Goal: Information Seeking & Learning: Learn about a topic

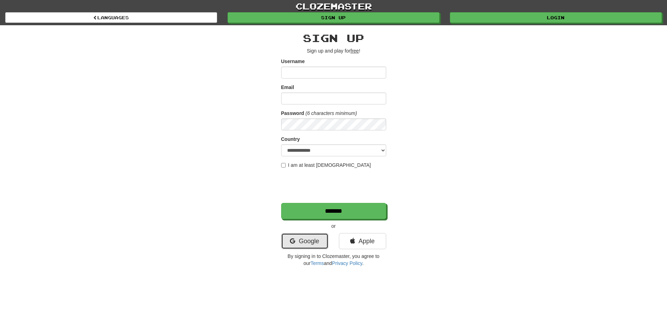
click at [302, 241] on link "Google" at bounding box center [304, 241] width 47 height 16
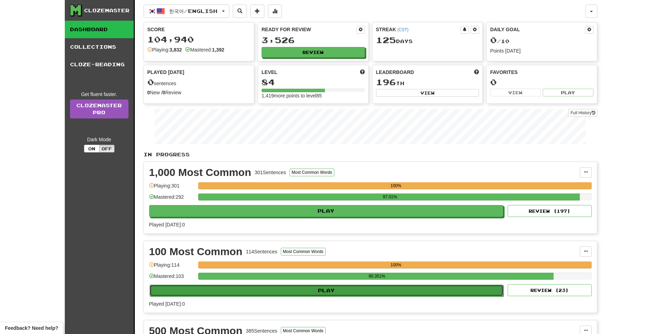
click at [400, 288] on button "Play" at bounding box center [326, 290] width 354 height 12
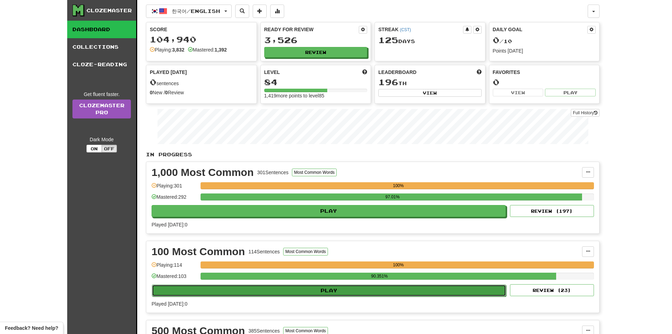
select select "**"
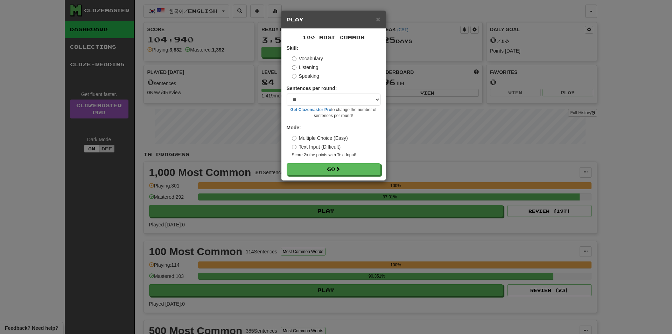
click at [299, 69] on label "Listening" at bounding box center [305, 67] width 27 height 7
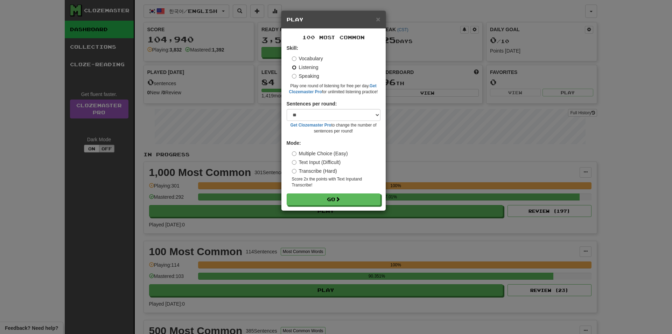
click at [287, 193] on button "Go" at bounding box center [334, 199] width 94 height 12
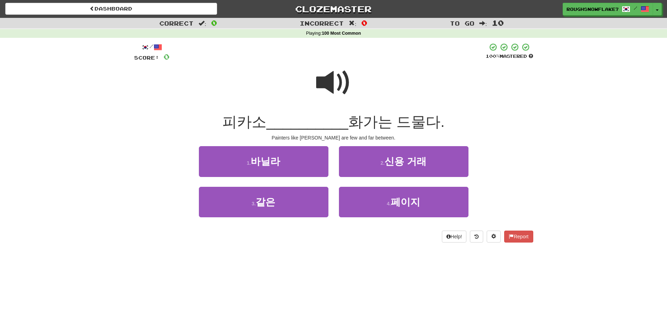
click at [317, 65] on span at bounding box center [333, 82] width 35 height 35
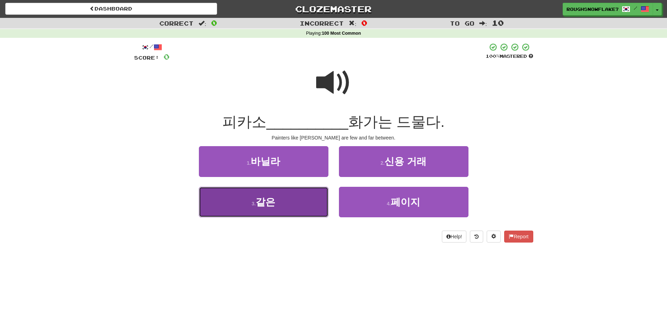
click at [278, 205] on button "3 . 같은" at bounding box center [264, 202] width 130 height 30
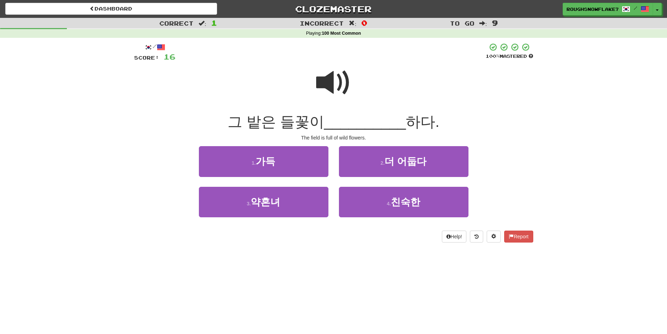
click at [338, 85] on span at bounding box center [333, 82] width 35 height 35
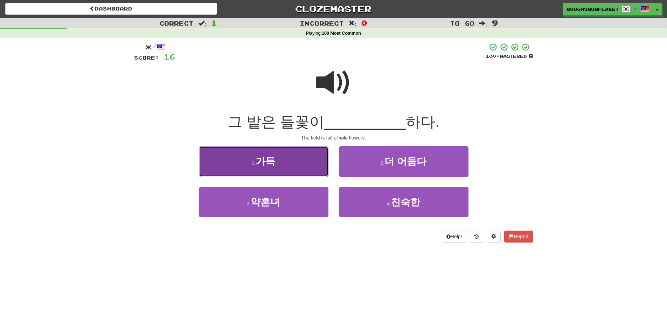
click at [285, 159] on button "1 . 가득" at bounding box center [264, 161] width 130 height 30
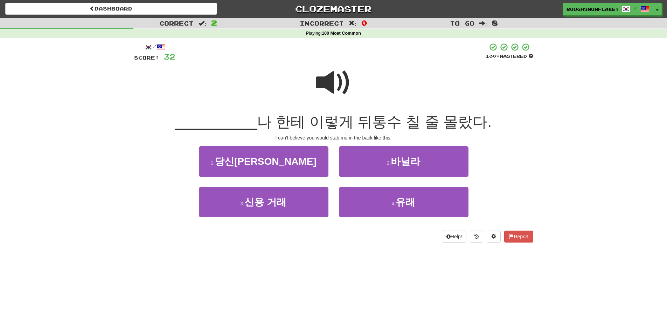
click at [353, 72] on div at bounding box center [333, 87] width 399 height 50
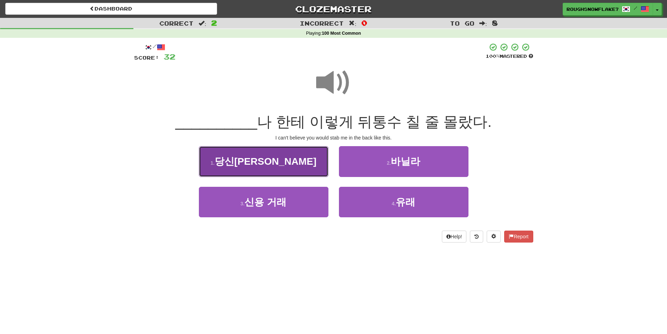
click at [287, 161] on button "1 . 당신이" at bounding box center [264, 161] width 130 height 30
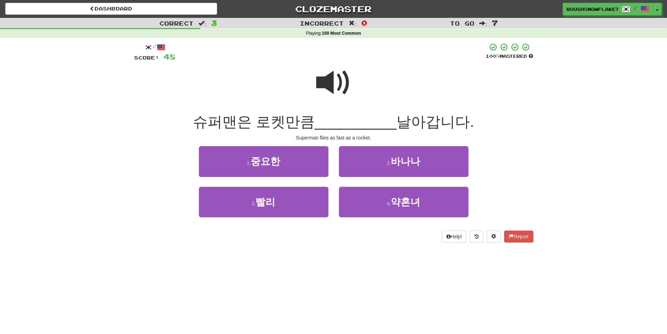
click at [332, 84] on span at bounding box center [333, 82] width 35 height 35
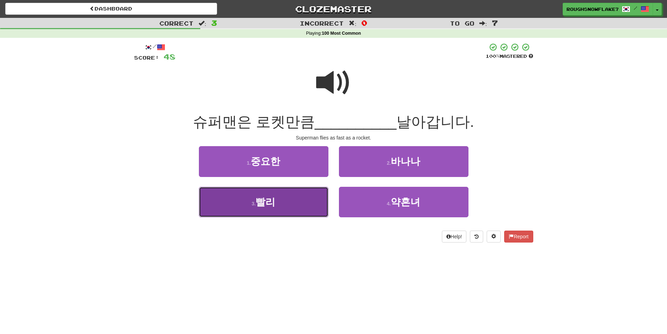
click at [268, 210] on button "3 . 빨리" at bounding box center [264, 202] width 130 height 30
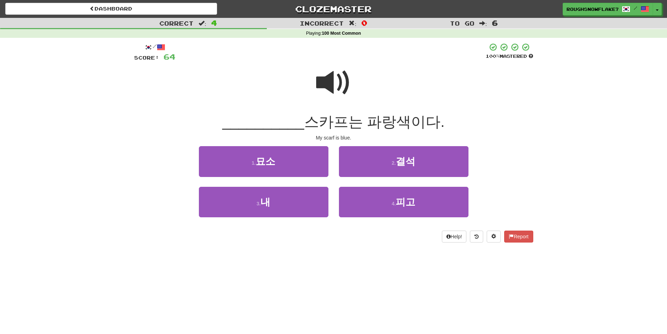
click at [312, 104] on div at bounding box center [333, 87] width 399 height 50
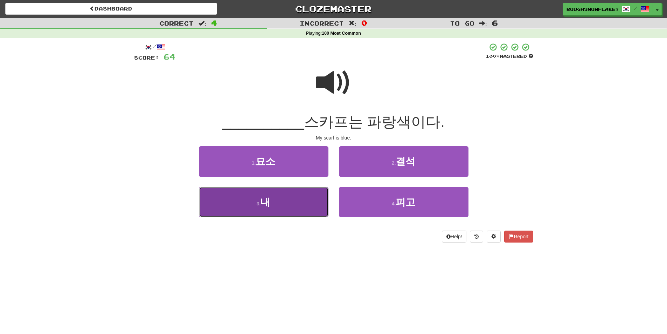
click at [280, 196] on button "3 . 내" at bounding box center [264, 202] width 130 height 30
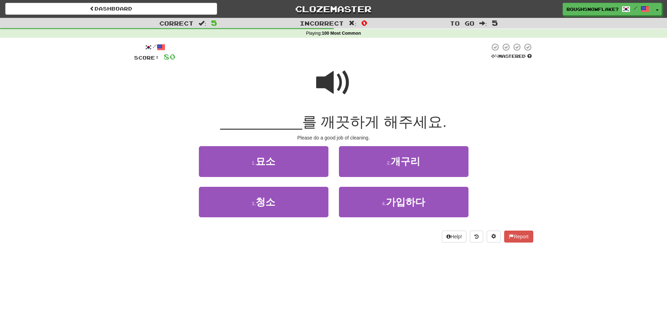
click at [340, 72] on span at bounding box center [333, 82] width 35 height 35
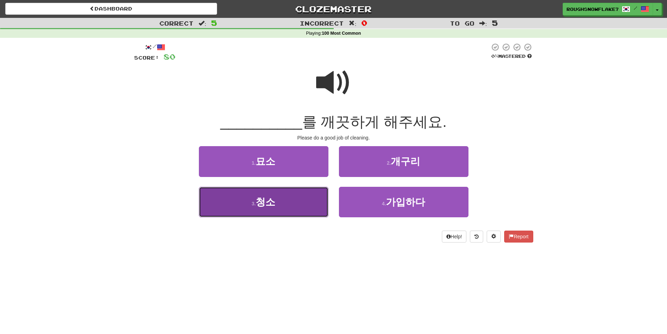
click at [305, 194] on button "3 . 청소" at bounding box center [264, 202] width 130 height 30
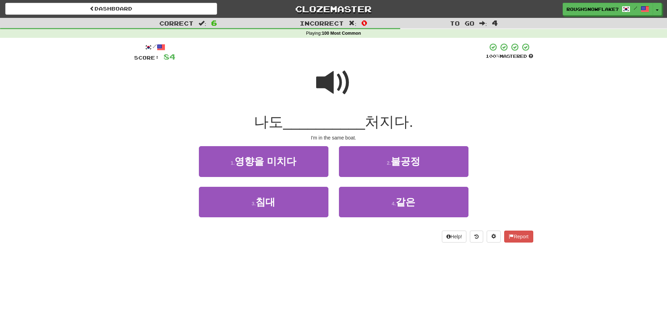
click at [321, 92] on span at bounding box center [333, 82] width 35 height 35
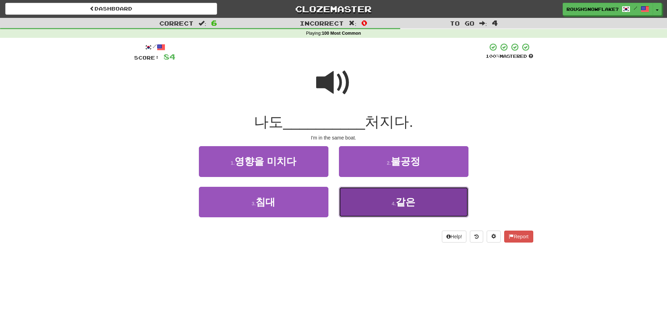
click at [381, 208] on button "4 . 같은" at bounding box center [404, 202] width 130 height 30
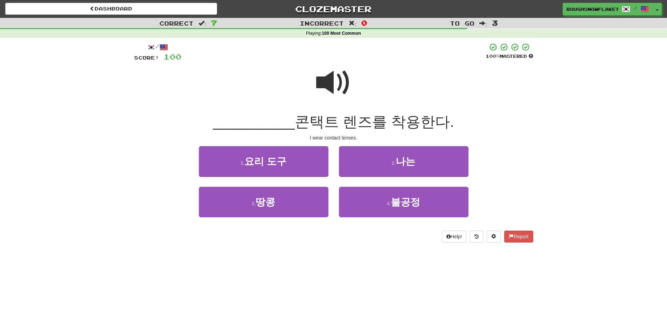
click at [333, 85] on span at bounding box center [333, 82] width 35 height 35
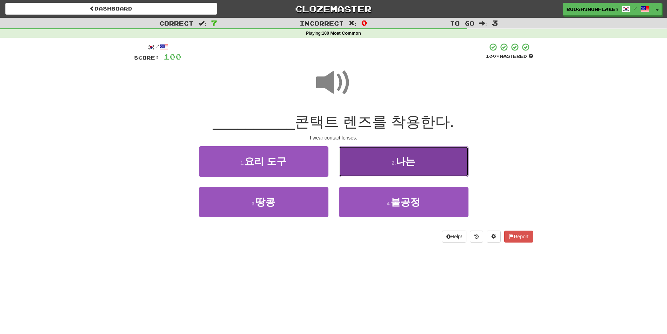
click at [384, 153] on button "2 . 나는" at bounding box center [404, 161] width 130 height 30
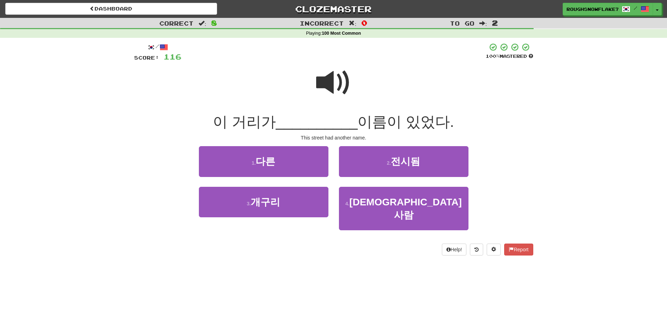
click at [346, 82] on span at bounding box center [333, 82] width 35 height 35
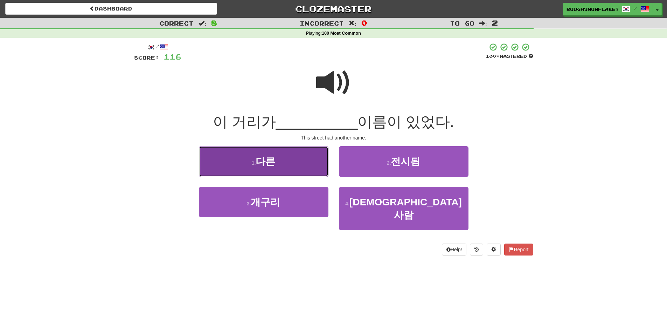
click at [291, 176] on button "1 . 다른" at bounding box center [264, 161] width 130 height 30
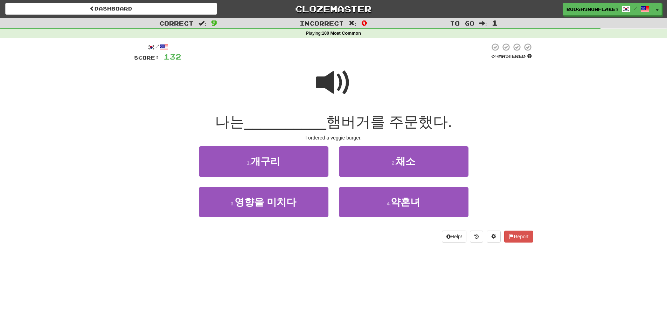
click at [330, 84] on span at bounding box center [333, 82] width 35 height 35
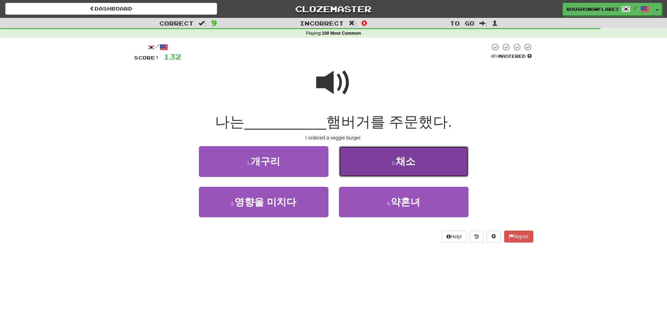
click at [390, 170] on button "2 . 채소" at bounding box center [404, 161] width 130 height 30
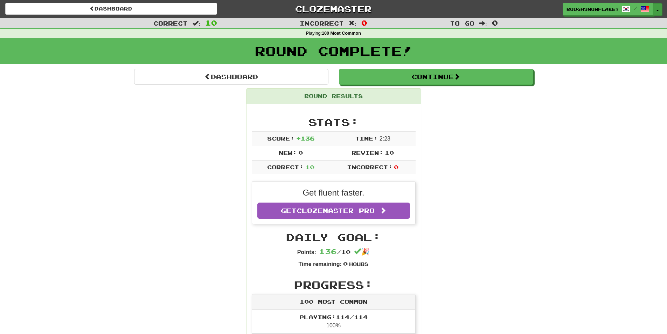
click at [657, 11] on button "Toggle Dropdown" at bounding box center [657, 9] width 9 height 13
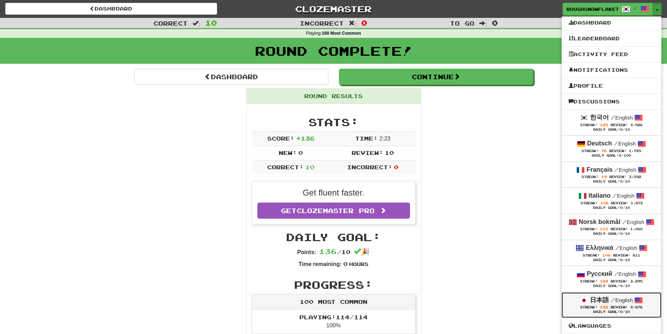
click at [631, 305] on div "日本語 / English" at bounding box center [612, 299] width 86 height 9
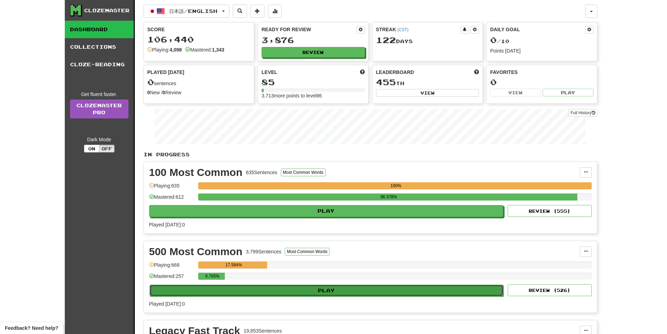
click at [440, 292] on button "Play" at bounding box center [326, 290] width 354 height 12
select select "**"
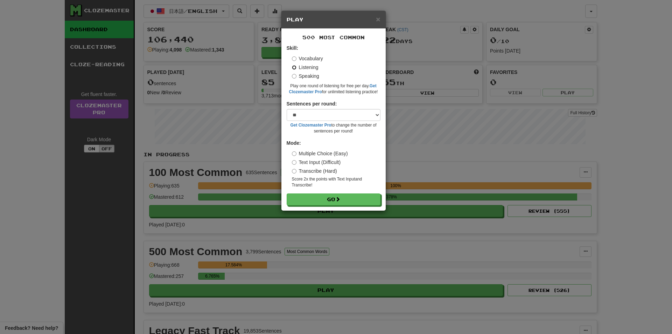
click at [287, 193] on button "Go" at bounding box center [334, 199] width 94 height 12
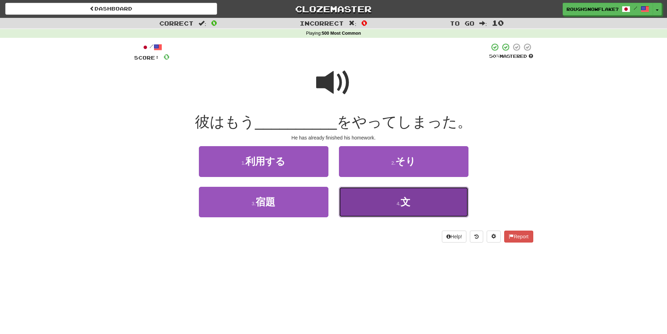
click at [399, 193] on button "4 . 文" at bounding box center [404, 202] width 130 height 30
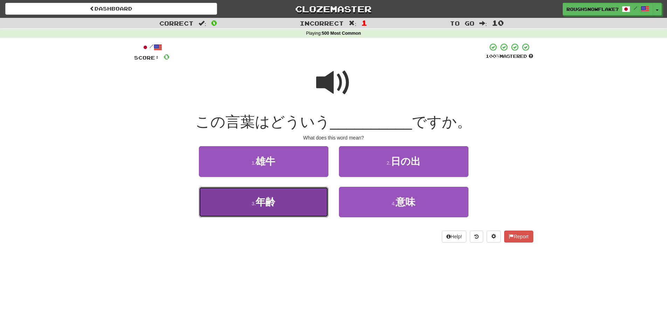
click at [288, 205] on button "3 . 年齢" at bounding box center [264, 202] width 130 height 30
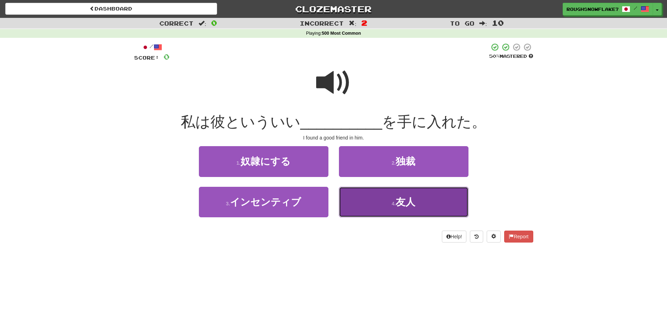
click at [376, 209] on button "4 . 友人" at bounding box center [404, 202] width 130 height 30
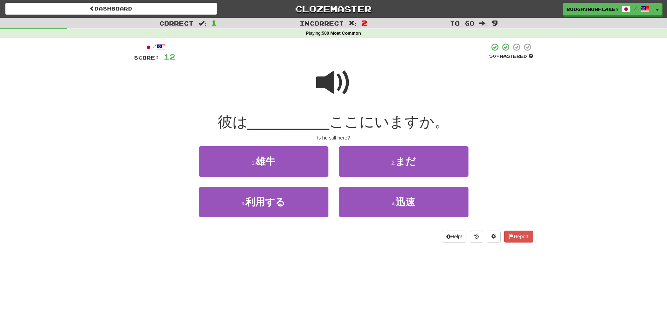
click at [326, 94] on span at bounding box center [333, 82] width 35 height 35
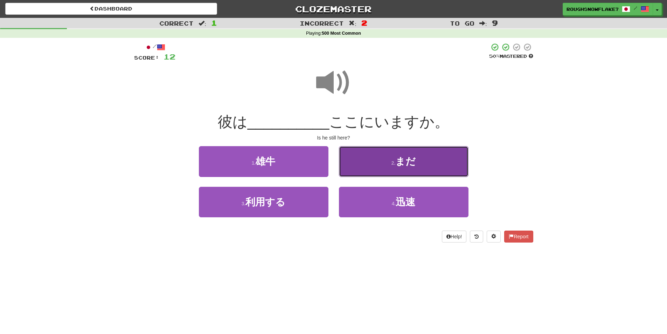
click at [382, 162] on button "2 . まだ" at bounding box center [404, 161] width 130 height 30
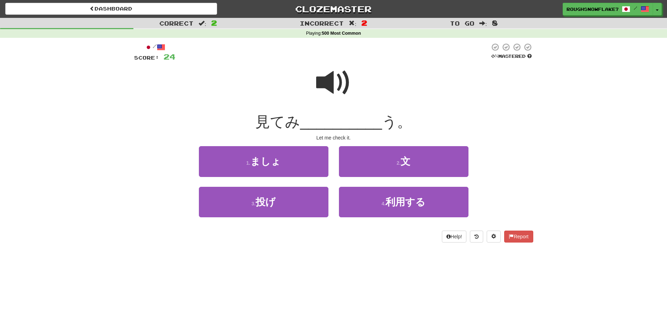
click at [357, 91] on div at bounding box center [333, 87] width 399 height 50
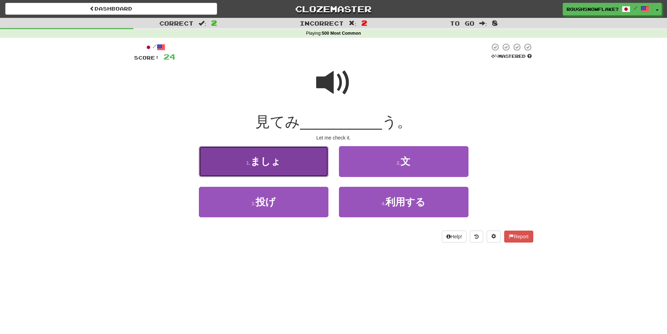
click at [297, 165] on button "1 . ましょ" at bounding box center [264, 161] width 130 height 30
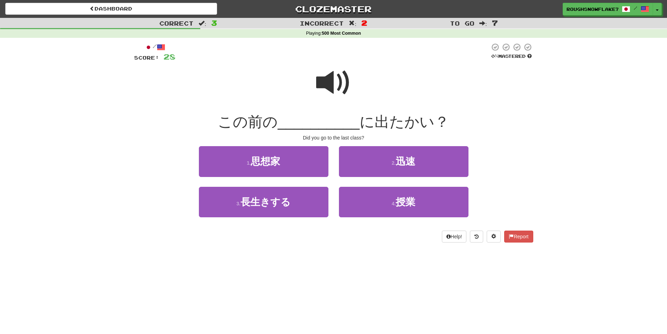
click at [327, 81] on span at bounding box center [333, 82] width 35 height 35
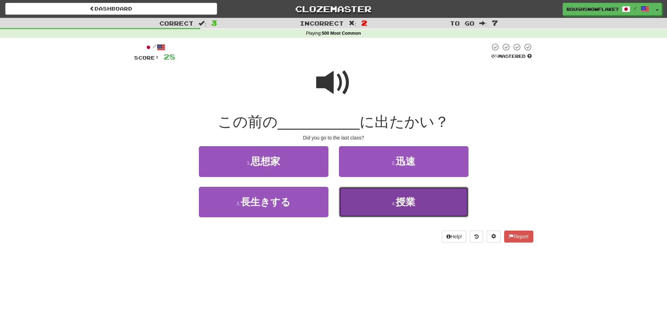
click at [418, 198] on button "4 . 授業" at bounding box center [404, 202] width 130 height 30
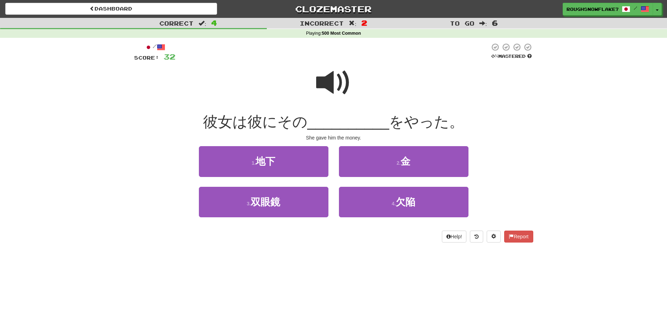
click at [381, 182] on div "2 . 金" at bounding box center [404, 166] width 140 height 40
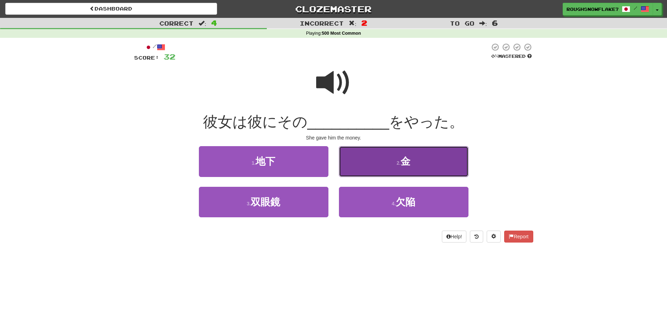
click at [392, 170] on button "2 . 金" at bounding box center [404, 161] width 130 height 30
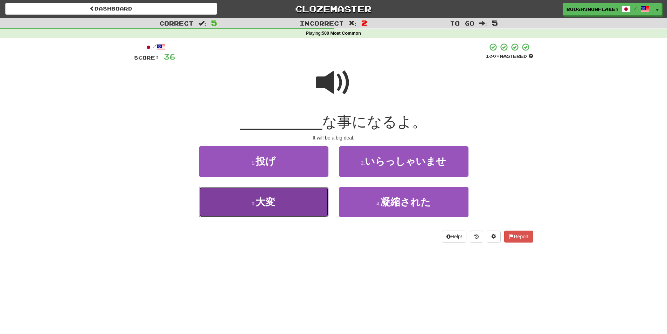
click at [284, 187] on button "3 . 大変" at bounding box center [264, 202] width 130 height 30
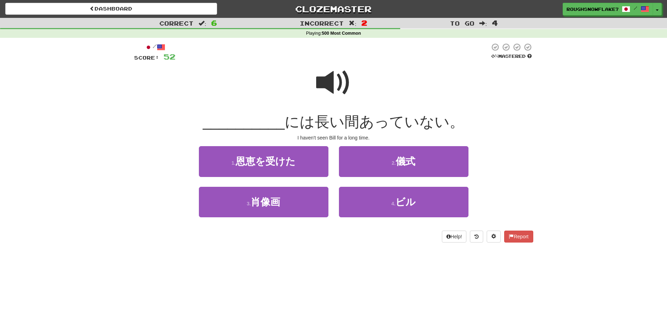
click at [333, 78] on span at bounding box center [333, 82] width 35 height 35
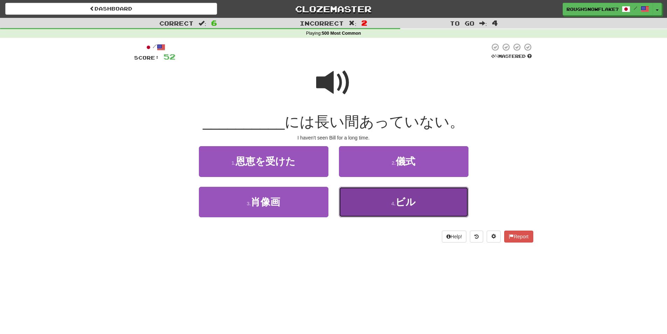
click at [407, 203] on span "ビル" at bounding box center [405, 201] width 20 height 11
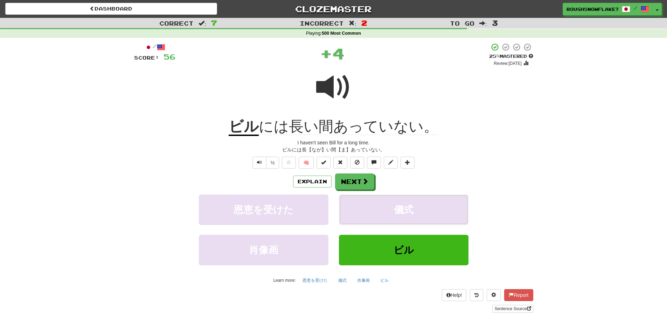
click at [407, 203] on button "儀式" at bounding box center [404, 209] width 130 height 30
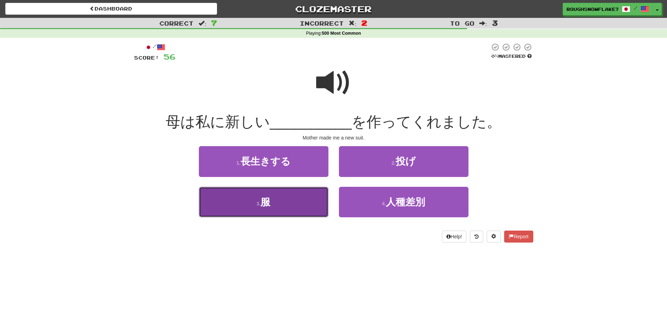
click at [299, 206] on button "3 . 服" at bounding box center [264, 202] width 130 height 30
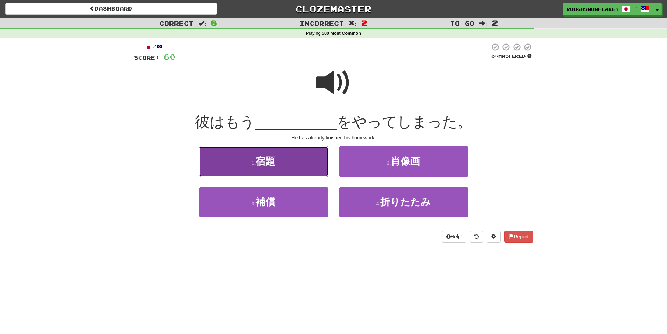
click at [294, 171] on button "1 . 宿題" at bounding box center [264, 161] width 130 height 30
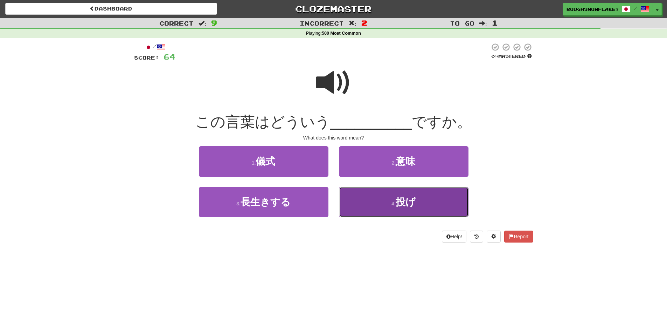
click at [395, 213] on button "4 . 投げ" at bounding box center [404, 202] width 130 height 30
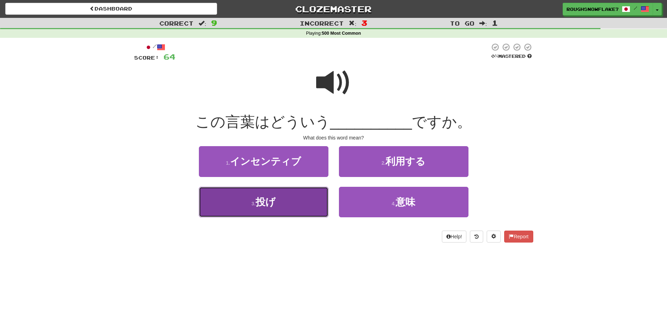
click at [274, 203] on span "投げ" at bounding box center [266, 201] width 20 height 11
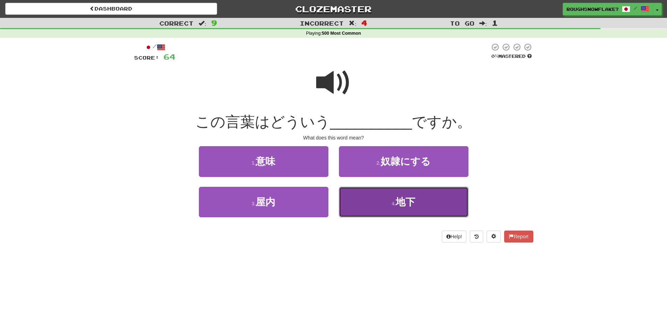
click at [430, 207] on button "4 . 地下" at bounding box center [404, 202] width 130 height 30
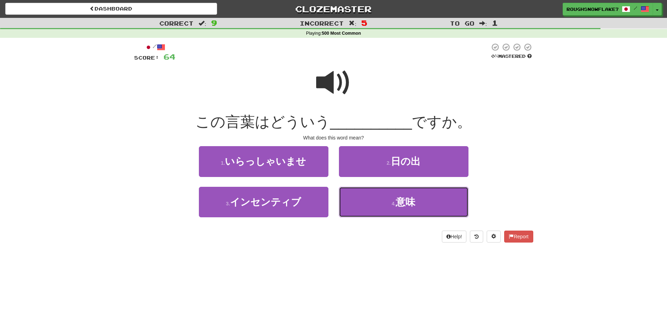
click at [430, 207] on button "4 . 意味" at bounding box center [404, 202] width 130 height 30
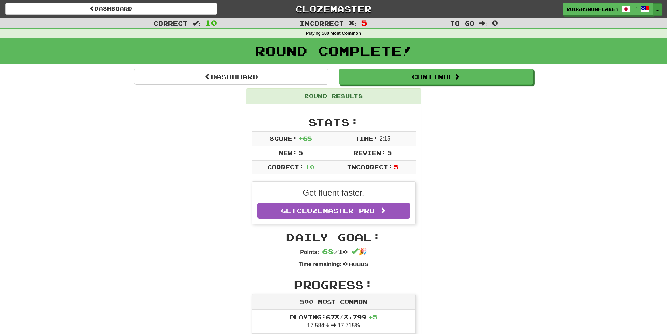
click at [658, 12] on button "Toggle Dropdown" at bounding box center [657, 9] width 9 height 13
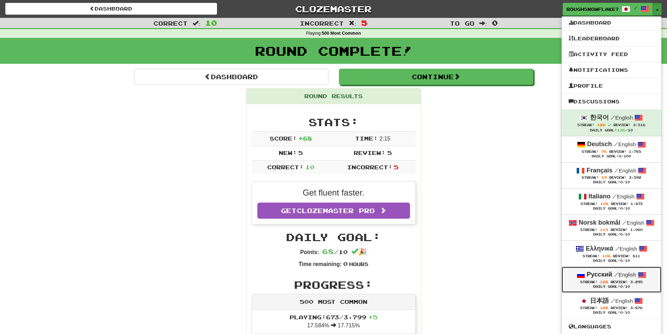
click at [612, 279] on div "Русский / English" at bounding box center [612, 274] width 86 height 9
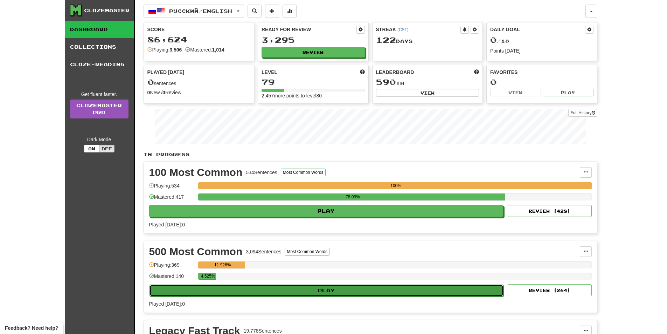
click at [484, 285] on button "Play" at bounding box center [326, 290] width 354 height 12
select select "**"
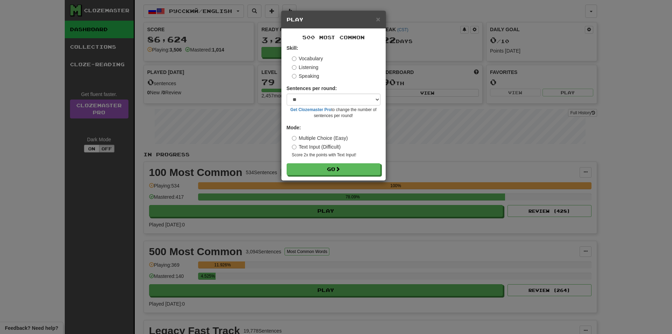
click at [305, 72] on div "Vocabulary Listening Speaking" at bounding box center [336, 67] width 89 height 25
click at [303, 68] on label "Listening" at bounding box center [305, 67] width 27 height 7
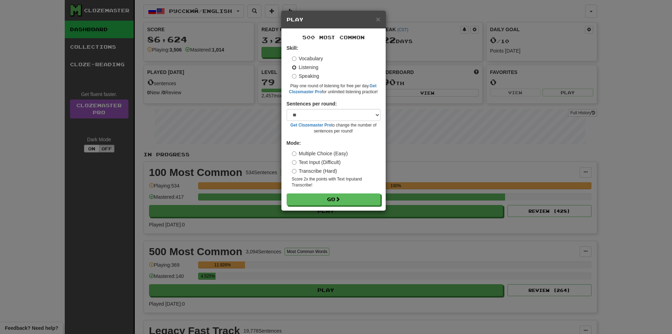
click at [287, 193] on button "Go" at bounding box center [334, 199] width 94 height 12
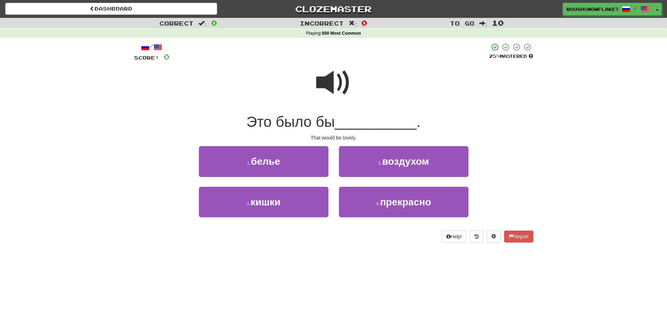
click at [322, 91] on span at bounding box center [333, 82] width 35 height 35
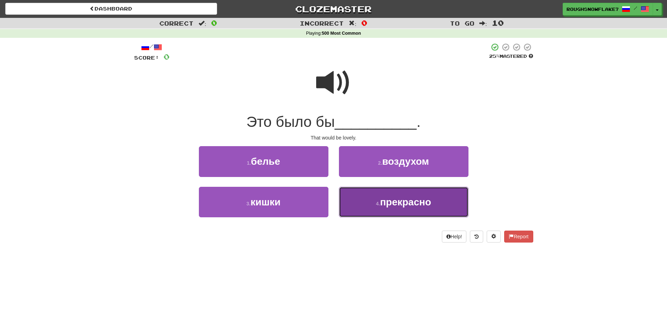
click at [377, 204] on small "4 ." at bounding box center [378, 204] width 4 height 6
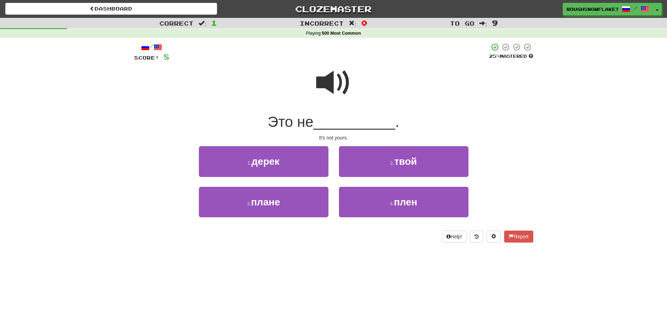
click at [336, 92] on span at bounding box center [333, 82] width 35 height 35
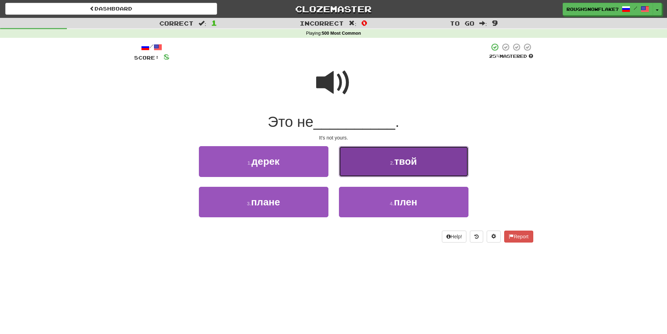
click at [383, 165] on button "2 . твой" at bounding box center [404, 161] width 130 height 30
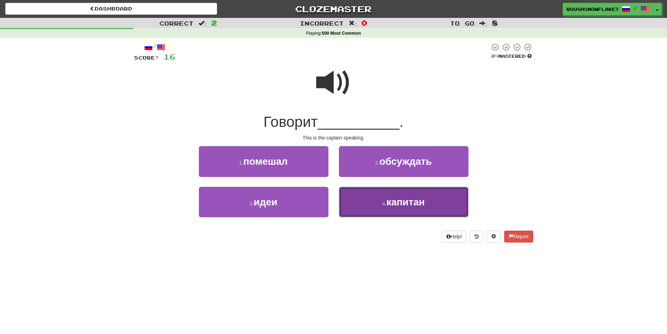
click at [415, 201] on span "капитан" at bounding box center [405, 201] width 39 height 11
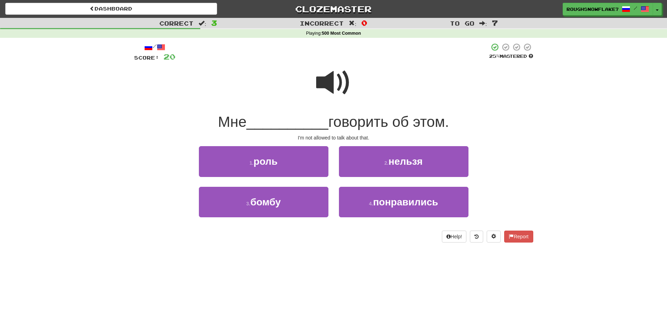
click at [313, 85] on div at bounding box center [333, 87] width 399 height 50
click at [323, 87] on span at bounding box center [333, 82] width 35 height 35
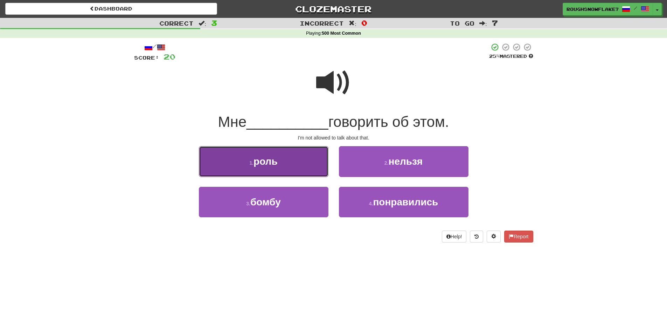
click at [277, 160] on span "роль" at bounding box center [265, 161] width 24 height 11
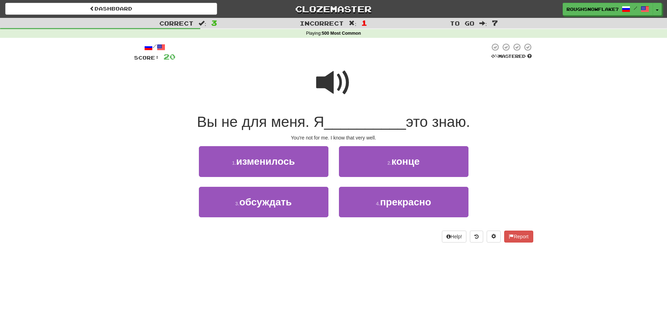
click at [326, 94] on span at bounding box center [333, 82] width 35 height 35
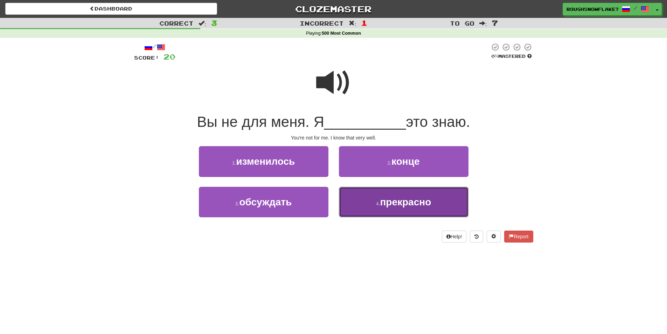
click at [405, 207] on button "4 . прекрасно" at bounding box center [404, 202] width 130 height 30
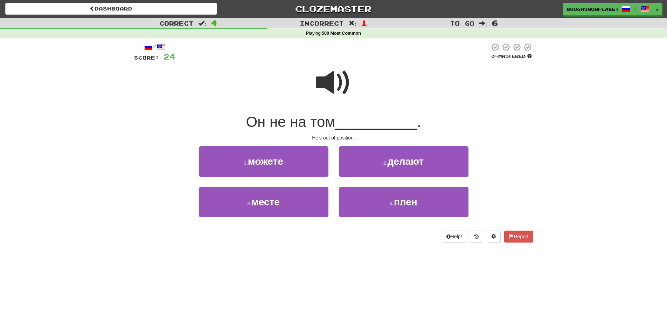
click at [330, 78] on span at bounding box center [333, 82] width 35 height 35
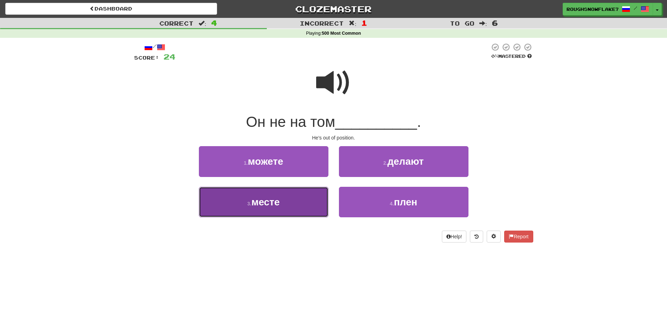
click at [288, 203] on button "3 . месте" at bounding box center [264, 202] width 130 height 30
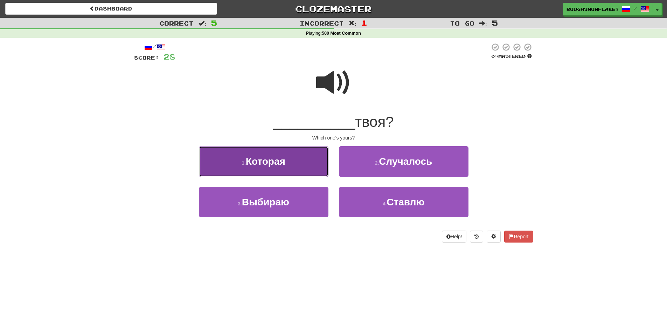
click at [274, 160] on span "Которая" at bounding box center [266, 161] width 40 height 11
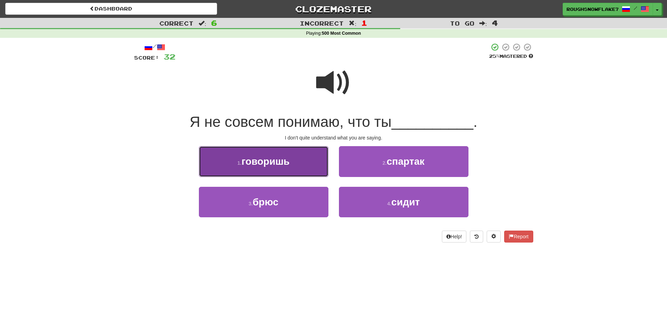
click at [302, 161] on button "1 . говоришь" at bounding box center [264, 161] width 130 height 30
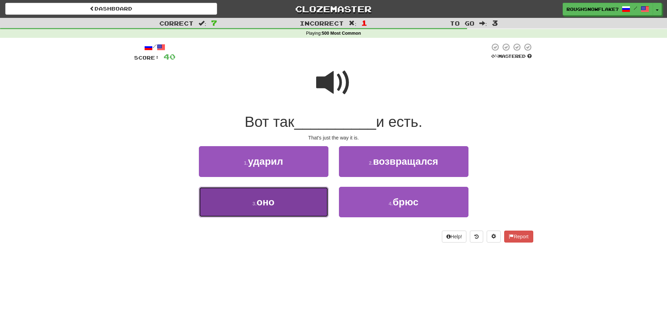
click at [301, 200] on button "3 . оно" at bounding box center [264, 202] width 130 height 30
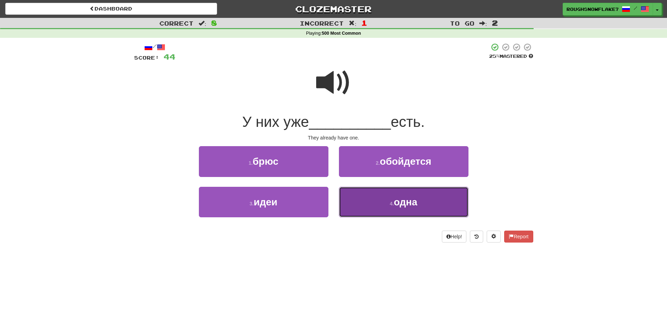
click at [407, 208] on button "4 . одна" at bounding box center [404, 202] width 130 height 30
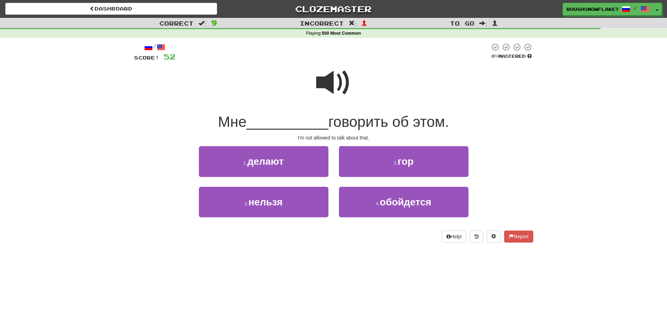
click at [332, 76] on span at bounding box center [333, 82] width 35 height 35
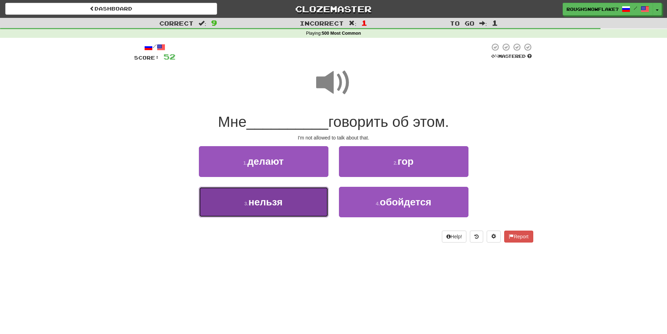
click at [273, 212] on button "3 . нельзя" at bounding box center [264, 202] width 130 height 30
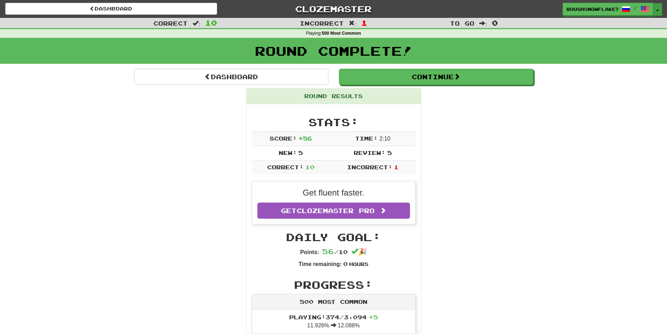
click at [655, 9] on button "Toggle Dropdown" at bounding box center [657, 9] width 9 height 13
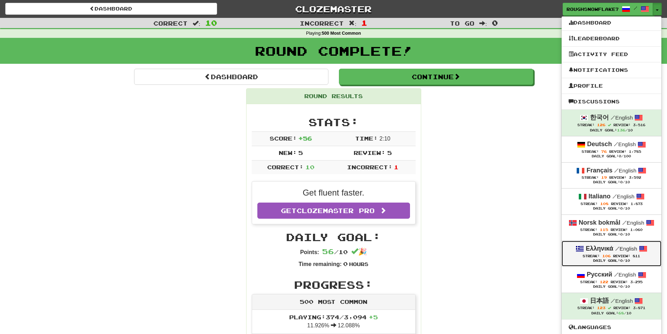
click at [608, 255] on span "Streak: 106" at bounding box center [598, 256] width 30 height 4
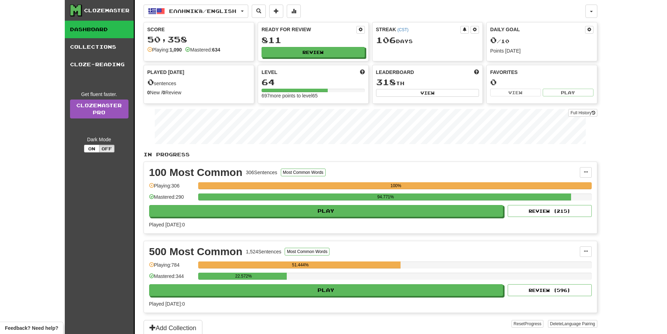
click at [488, 298] on div "500 Most Common 1,524 Sentences Most Common Words Manage Sentences Unpin from D…" at bounding box center [370, 276] width 453 height 71
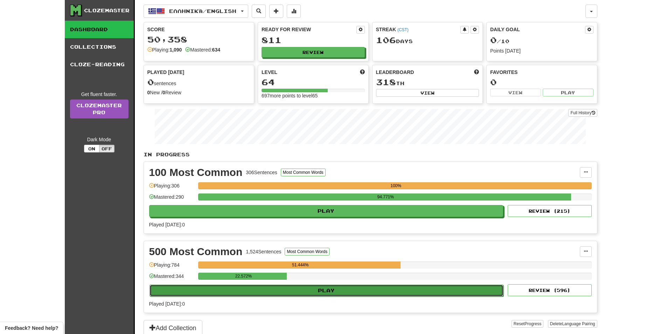
click at [485, 292] on button "Play" at bounding box center [326, 290] width 354 height 12
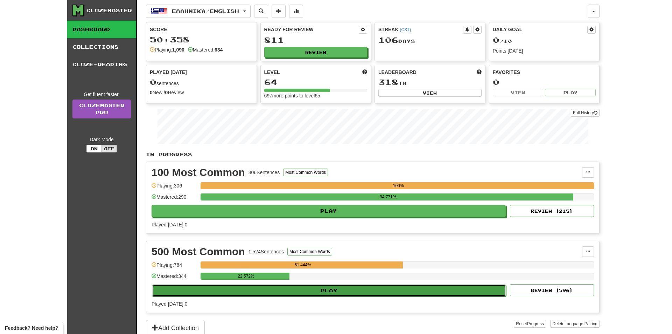
select select "**"
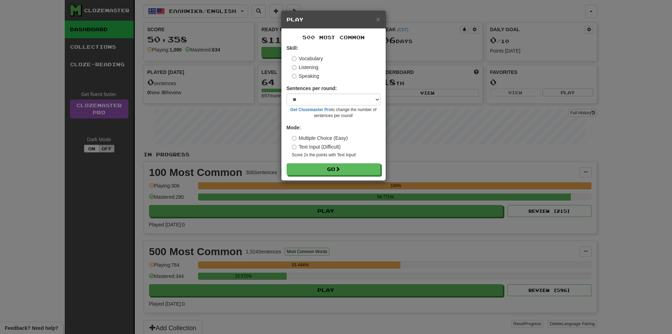
click at [307, 67] on label "Listening" at bounding box center [305, 67] width 27 height 7
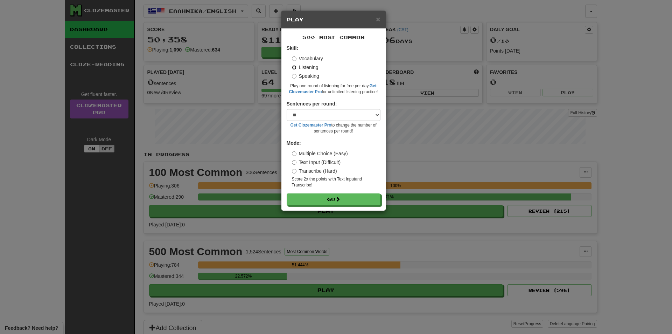
click at [287, 193] on button "Go" at bounding box center [334, 199] width 94 height 12
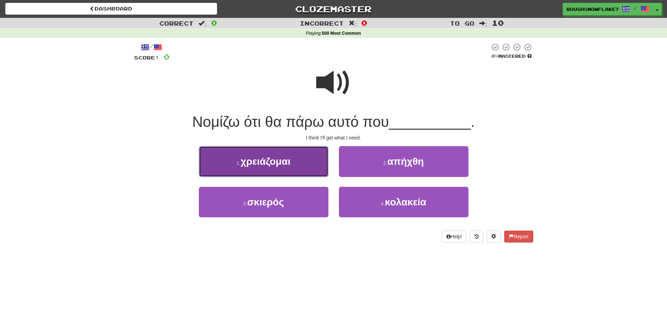
click at [256, 164] on span "χρειάζομαι" at bounding box center [266, 161] width 50 height 11
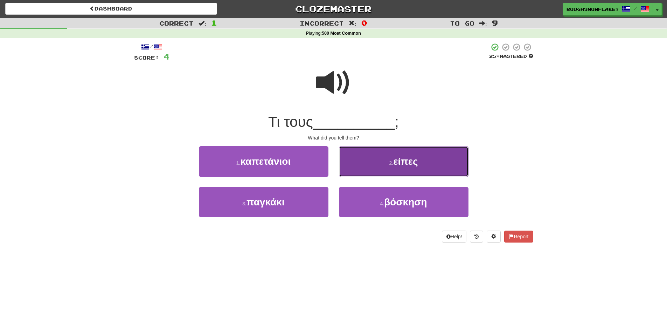
click at [393, 156] on button "2 . είπες" at bounding box center [404, 161] width 130 height 30
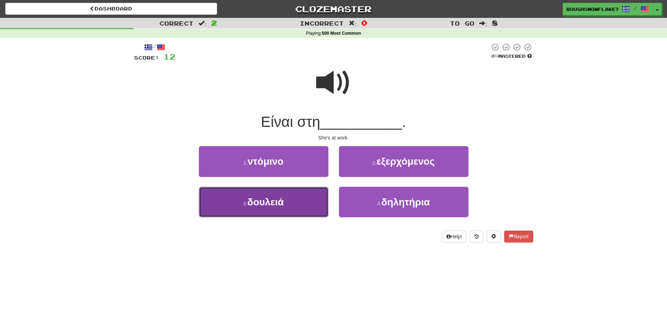
click at [279, 199] on span "δουλειά" at bounding box center [265, 201] width 36 height 11
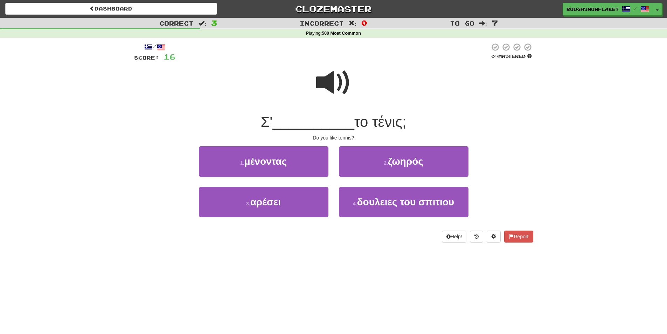
click at [334, 82] on span at bounding box center [333, 82] width 35 height 35
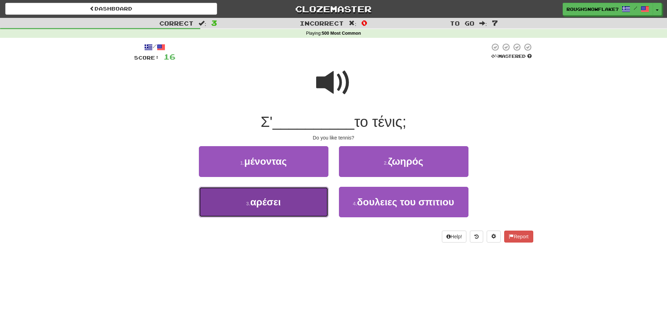
click at [293, 205] on button "3 . αρέσει" at bounding box center [264, 202] width 130 height 30
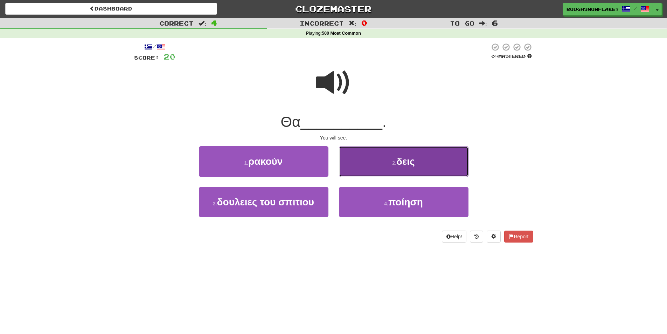
click at [442, 160] on button "2 . δεις" at bounding box center [404, 161] width 130 height 30
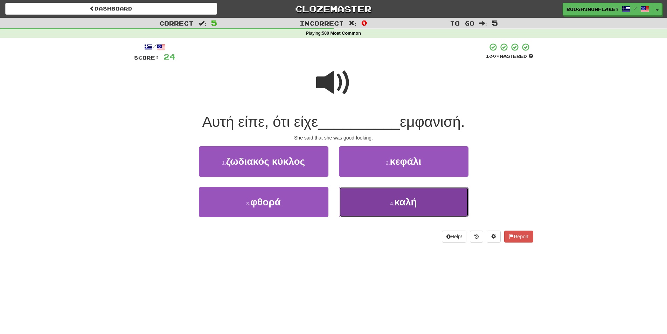
click at [402, 214] on button "4 . καλή" at bounding box center [404, 202] width 130 height 30
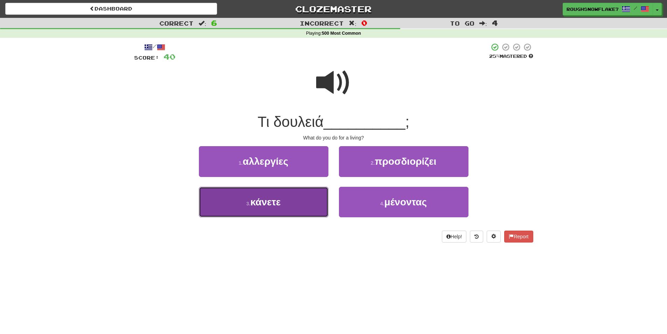
click at [258, 193] on button "3 . κάνετε" at bounding box center [264, 202] width 130 height 30
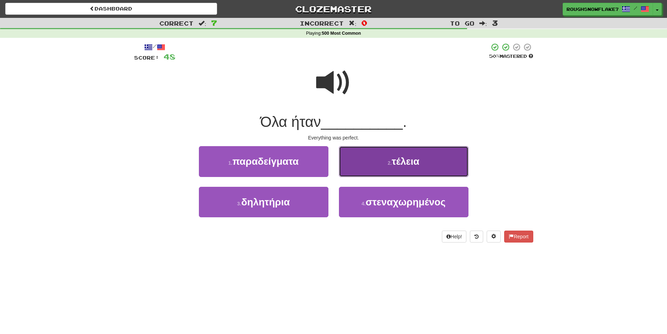
click at [444, 151] on button "2 . τέλεια" at bounding box center [404, 161] width 130 height 30
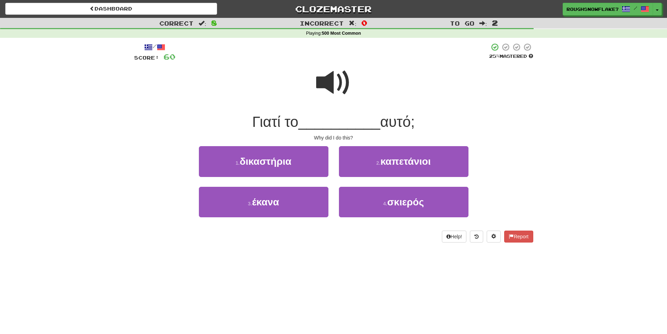
click at [324, 85] on span at bounding box center [333, 82] width 35 height 35
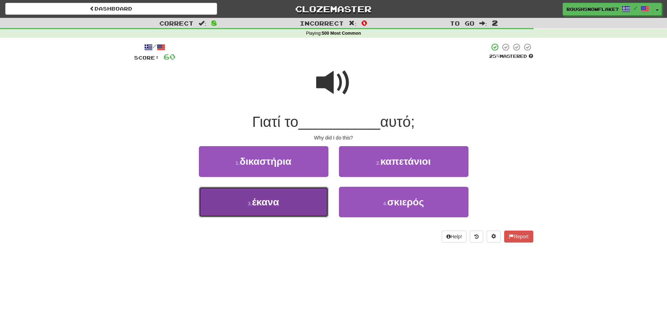
click at [260, 203] on span "έκανα" at bounding box center [265, 201] width 27 height 11
click at [263, 198] on span "μιλάς" at bounding box center [265, 201] width 25 height 11
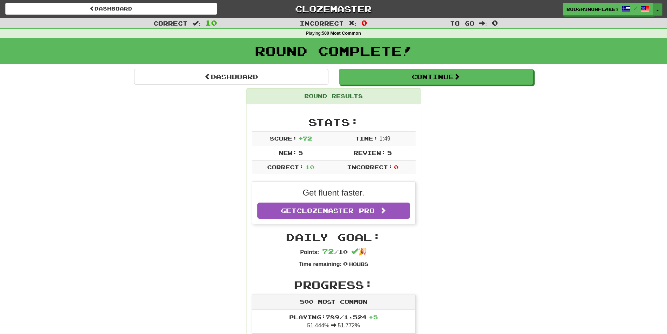
click at [657, 10] on span "button" at bounding box center [657, 10] width 3 height 1
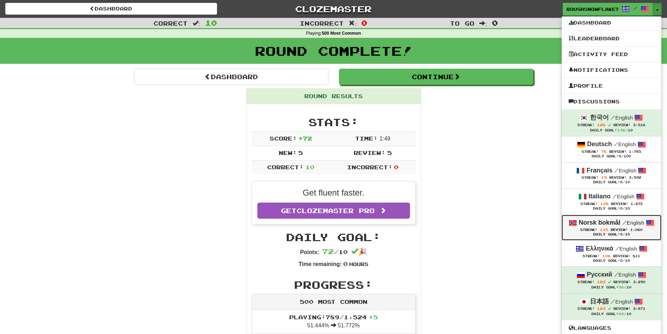
click at [606, 220] on strong "Norsk bokmål" at bounding box center [600, 222] width 42 height 7
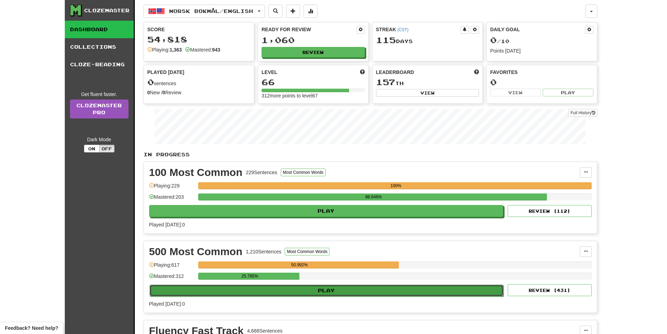
click at [299, 287] on button "Play" at bounding box center [326, 290] width 354 height 12
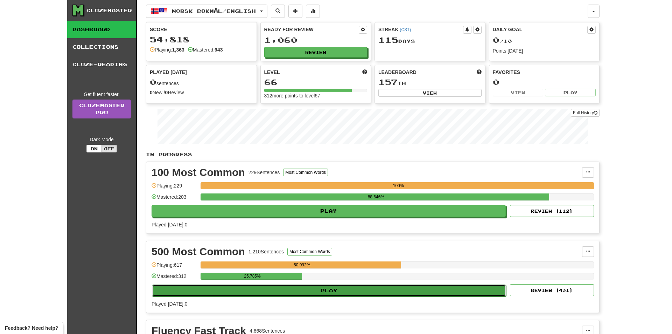
select select "**"
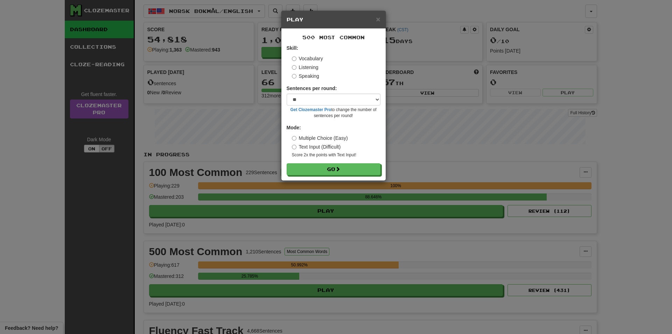
click at [297, 68] on label "Listening" at bounding box center [305, 67] width 27 height 7
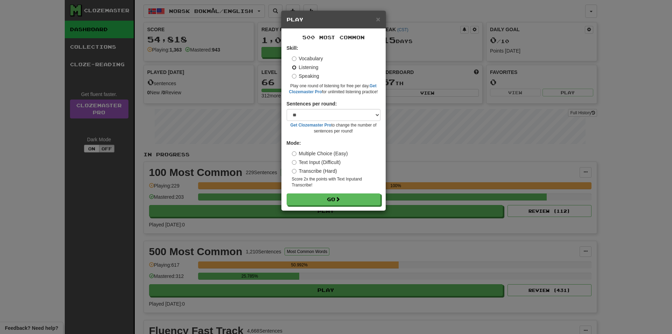
click at [287, 193] on button "Go" at bounding box center [334, 199] width 94 height 12
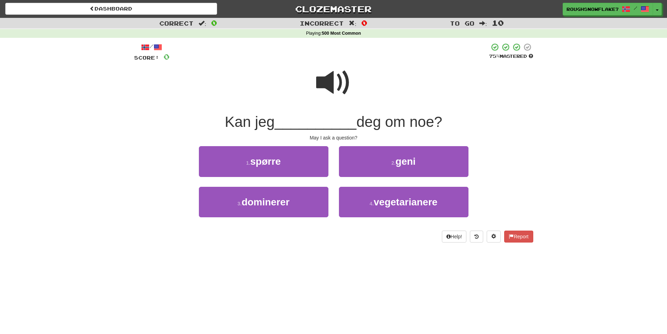
click at [332, 92] on span at bounding box center [333, 82] width 35 height 35
click at [260, 179] on div "1 . spørre" at bounding box center [264, 166] width 140 height 40
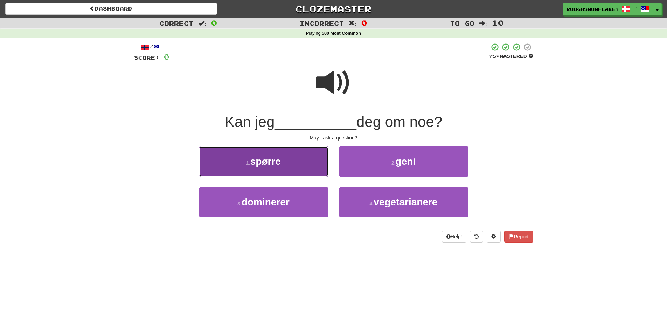
click at [262, 167] on button "1 . spørre" at bounding box center [264, 161] width 130 height 30
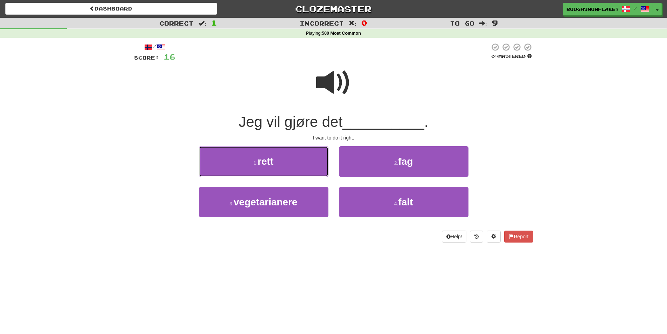
click at [262, 167] on button "1 . rett" at bounding box center [264, 161] width 130 height 30
click at [262, 167] on button "1 . fort" at bounding box center [264, 161] width 130 height 30
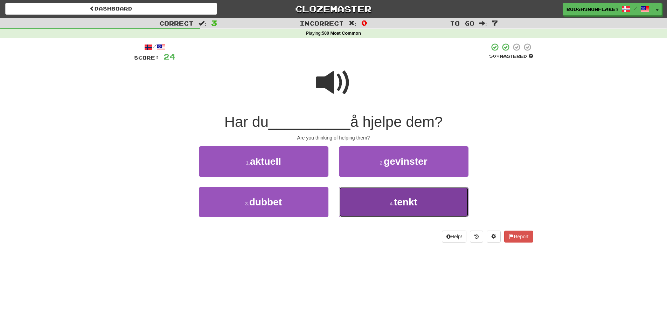
click at [389, 215] on button "4 . tenkt" at bounding box center [404, 202] width 130 height 30
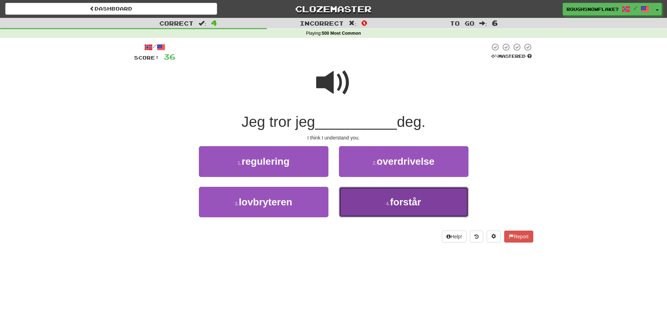
click at [357, 209] on button "4 . forstår" at bounding box center [404, 202] width 130 height 30
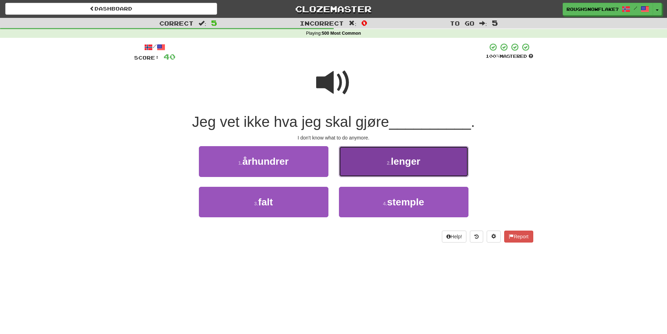
click at [396, 151] on button "2 . lenger" at bounding box center [404, 161] width 130 height 30
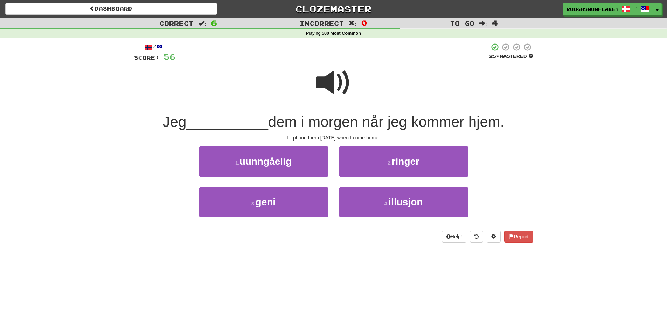
click at [326, 98] on span at bounding box center [333, 82] width 35 height 35
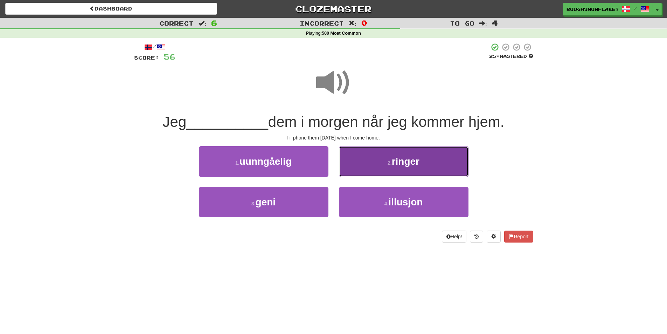
click at [413, 169] on button "2 . ringer" at bounding box center [404, 161] width 130 height 30
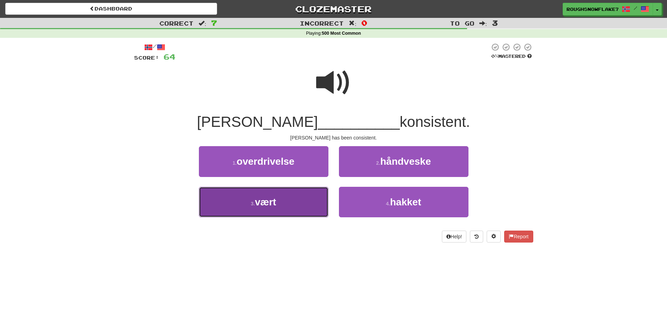
click at [306, 205] on button "3 . vært" at bounding box center [264, 202] width 130 height 30
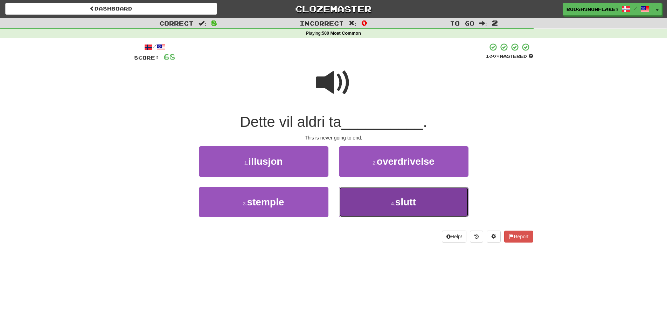
click at [389, 192] on button "4 . slutt" at bounding box center [404, 202] width 130 height 30
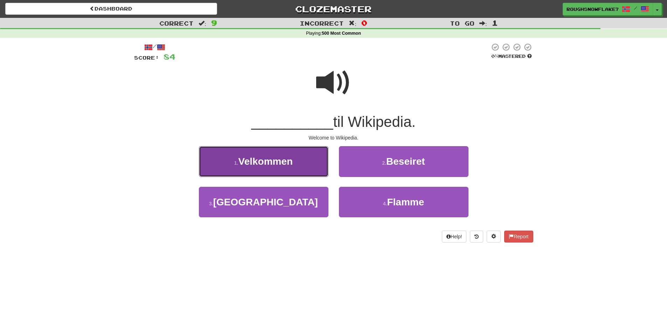
click at [309, 155] on button "1 . Velkommen" at bounding box center [264, 161] width 130 height 30
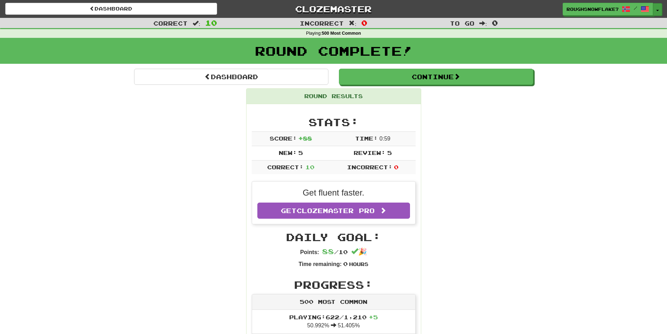
click at [657, 9] on button "Toggle Dropdown" at bounding box center [657, 9] width 9 height 13
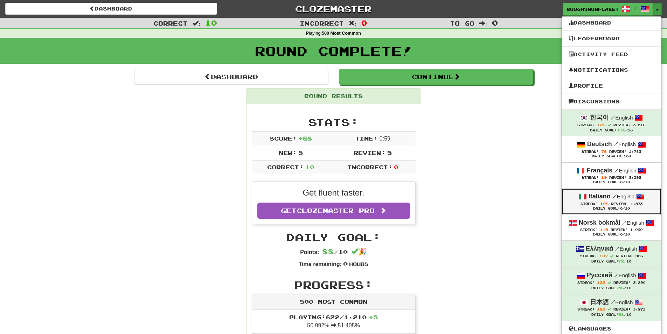
click at [619, 193] on div "Italiano / English" at bounding box center [612, 196] width 86 height 9
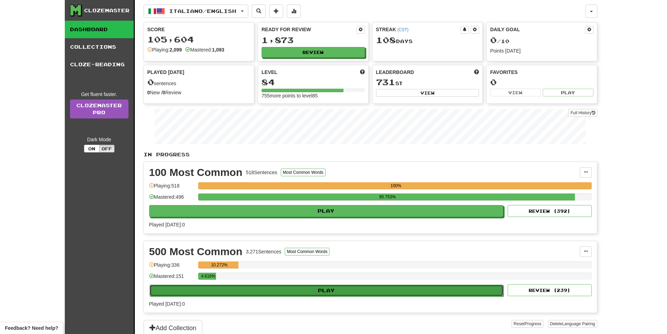
click at [385, 291] on button "Play" at bounding box center [326, 290] width 354 height 12
select select "**"
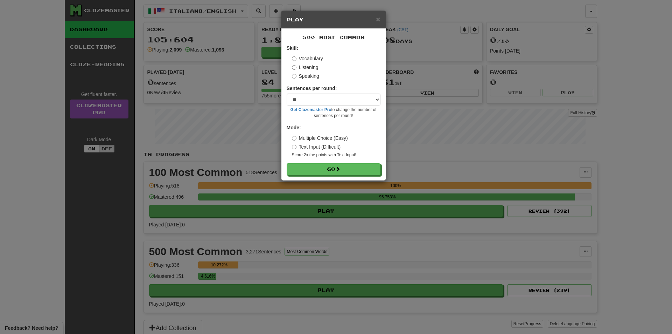
click at [301, 66] on label "Listening" at bounding box center [305, 67] width 27 height 7
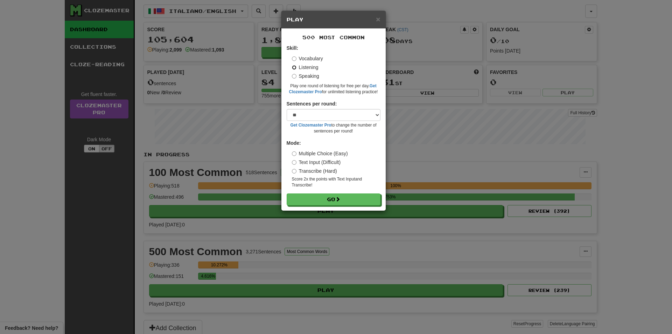
click at [287, 193] on button "Go" at bounding box center [334, 199] width 94 height 12
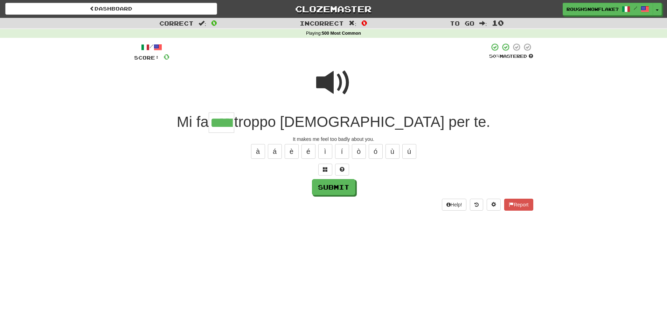
type input "*****"
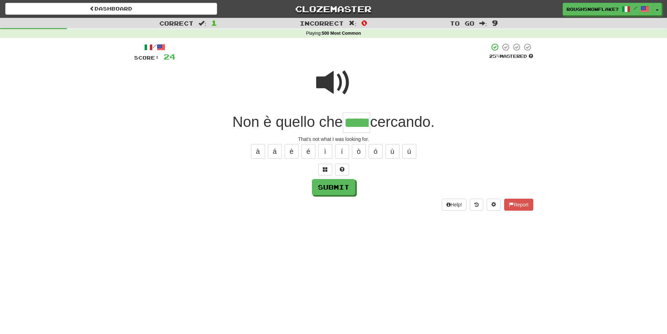
type input "*****"
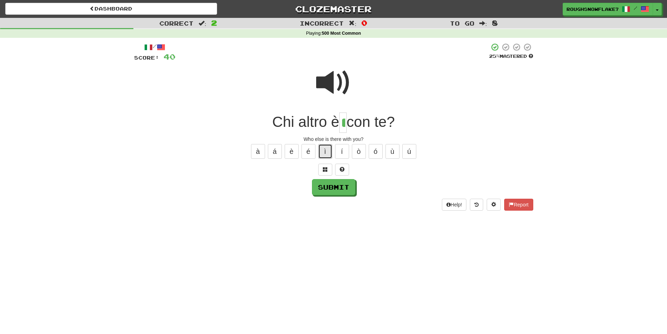
click at [325, 153] on button "ì" at bounding box center [325, 151] width 14 height 15
type input "**"
type input "*"
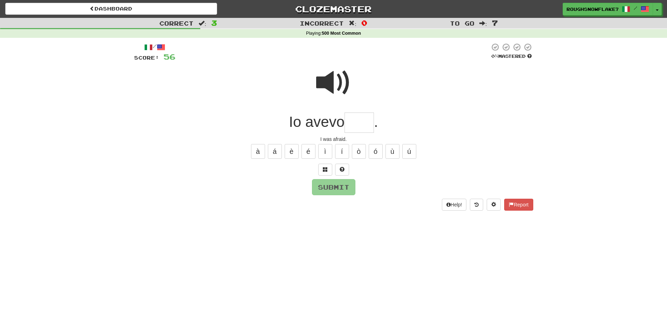
click at [330, 86] on span at bounding box center [333, 82] width 35 height 35
click at [320, 176] on div "/ Score: 56 0 % Mastered Io avevo . I was afraid. à á è é ì í ò ó ù ú Submit He…" at bounding box center [333, 127] width 399 height 168
click at [324, 174] on button at bounding box center [325, 169] width 14 height 12
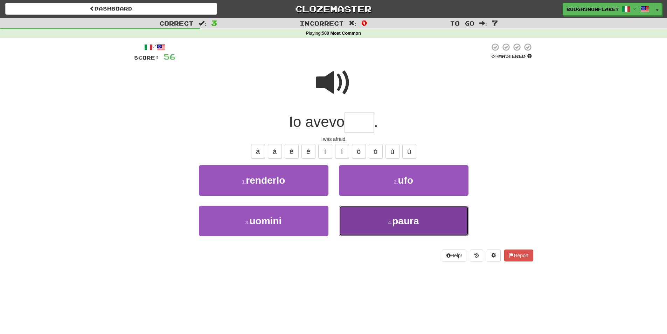
click at [363, 211] on button "4 . paura" at bounding box center [404, 220] width 130 height 30
type input "*****"
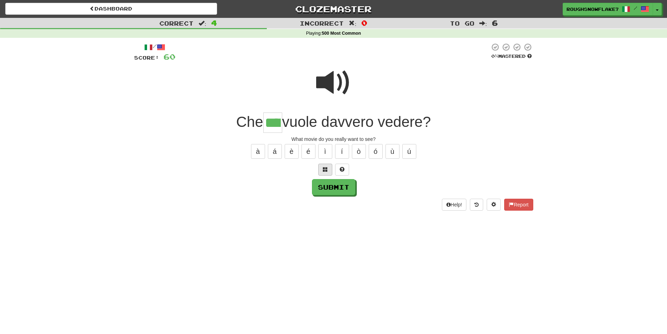
type input "****"
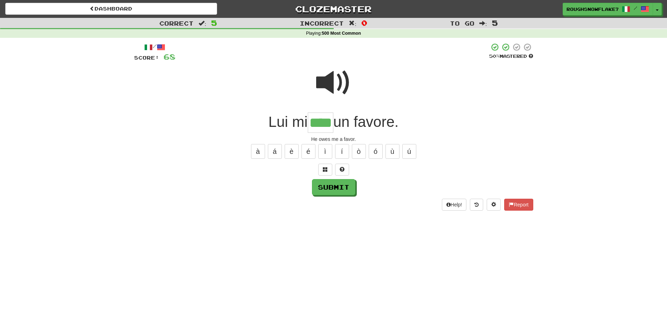
type input "****"
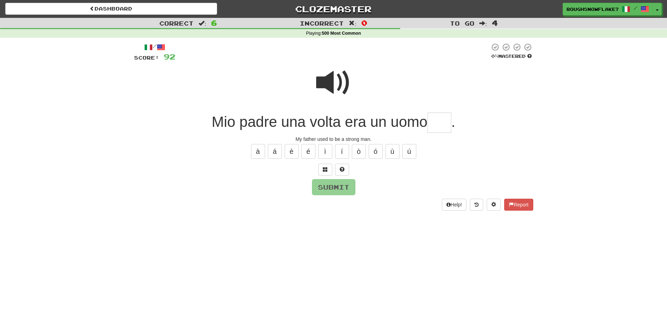
type input "*"
type input "*****"
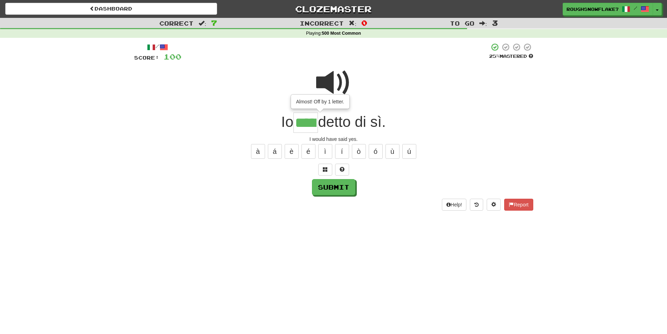
type input "*****"
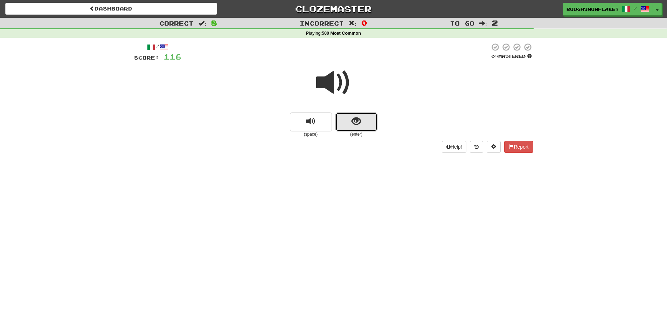
click at [359, 123] on span "show sentence" at bounding box center [355, 121] width 9 height 9
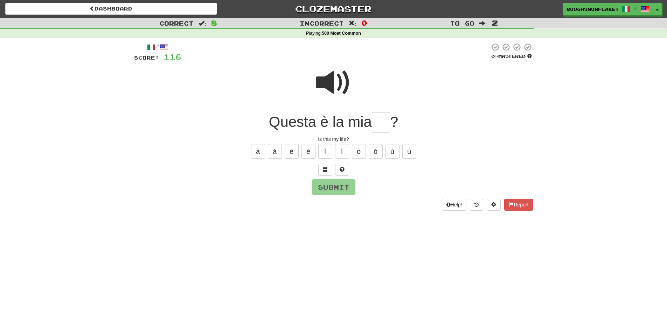
click at [336, 90] on span at bounding box center [333, 82] width 35 height 35
click at [372, 124] on input "text" at bounding box center [381, 122] width 18 height 21
type input "****"
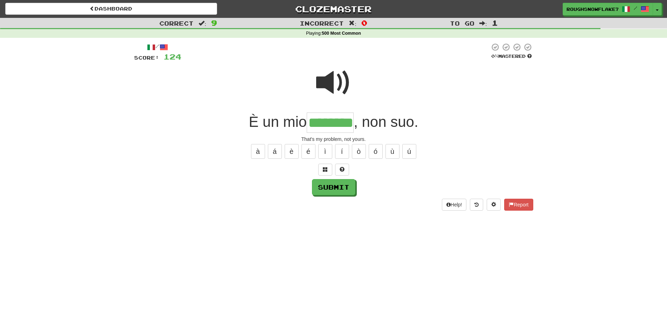
type input "********"
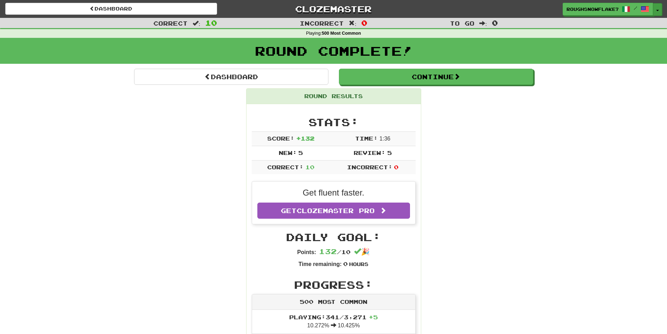
click at [653, 14] on button "Toggle Dropdown" at bounding box center [657, 9] width 9 height 13
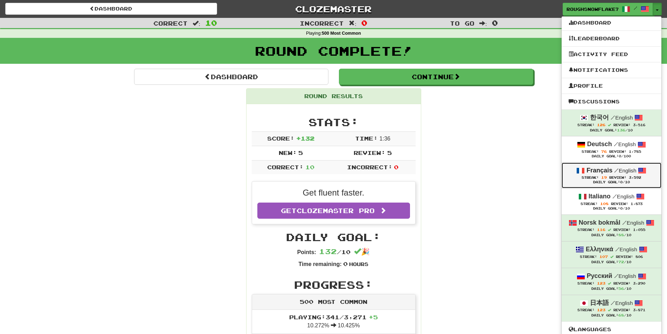
click at [611, 173] on strong "Français" at bounding box center [599, 170] width 26 height 7
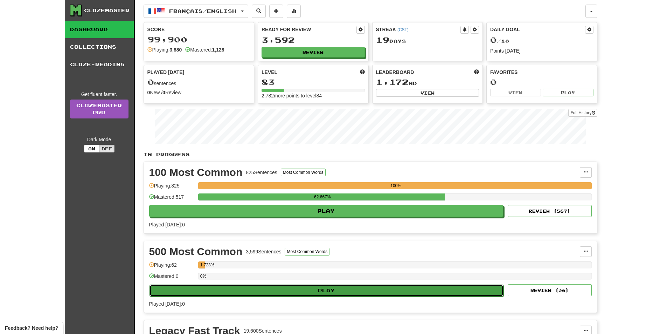
click at [263, 287] on button "Play" at bounding box center [326, 290] width 354 height 12
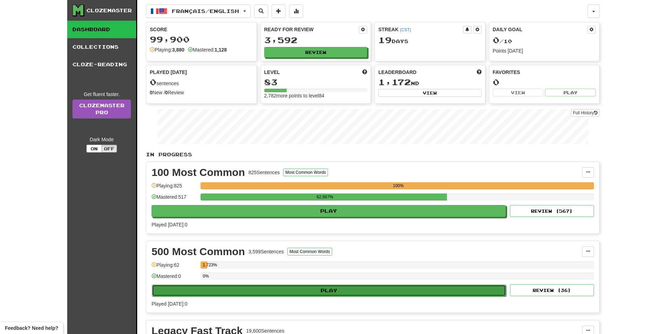
select select "**"
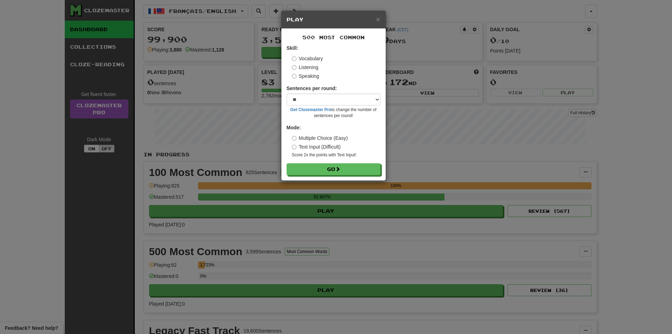
click at [298, 68] on label "Listening" at bounding box center [305, 67] width 27 height 7
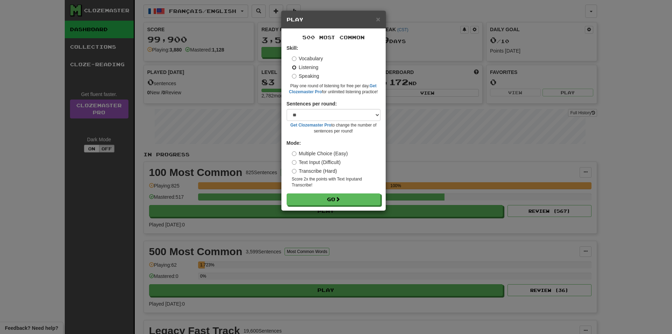
click at [287, 193] on button "Go" at bounding box center [334, 199] width 94 height 12
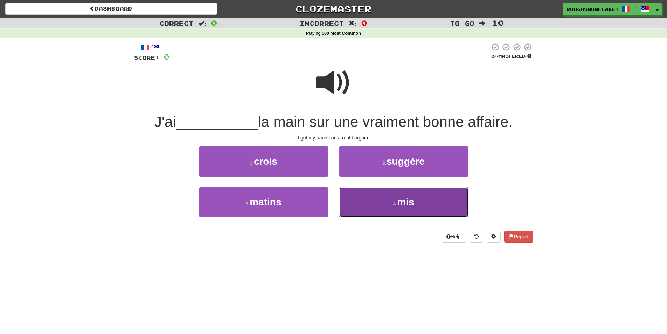
click at [375, 201] on button "4 . mis" at bounding box center [404, 202] width 130 height 30
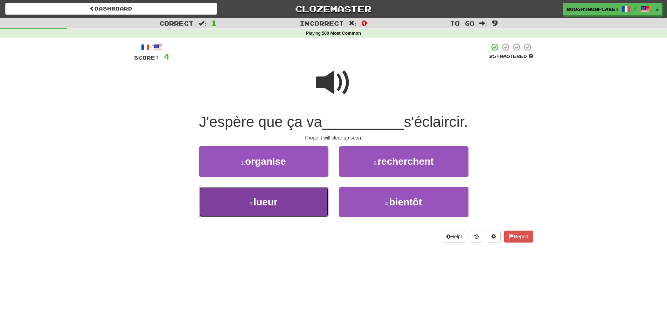
click at [298, 203] on button "3 . lueur" at bounding box center [264, 202] width 130 height 30
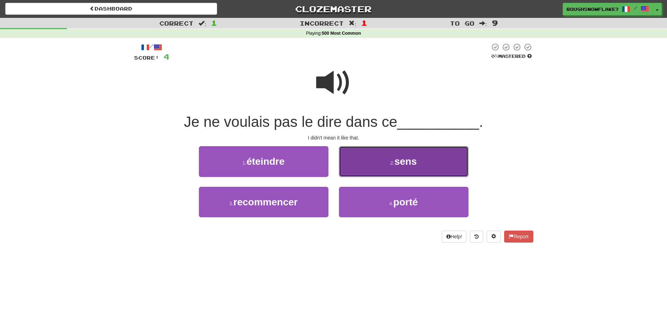
click at [385, 168] on button "2 . sens" at bounding box center [404, 161] width 130 height 30
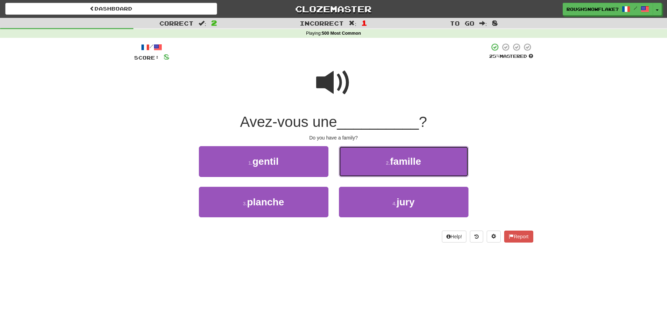
click at [385, 168] on button "2 . famille" at bounding box center [404, 161] width 130 height 30
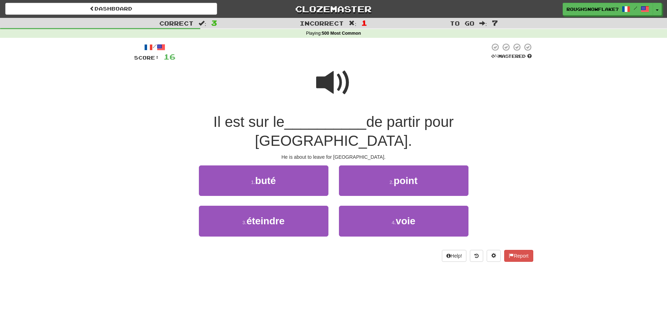
click at [384, 180] on div "2 . point" at bounding box center [404, 185] width 140 height 40
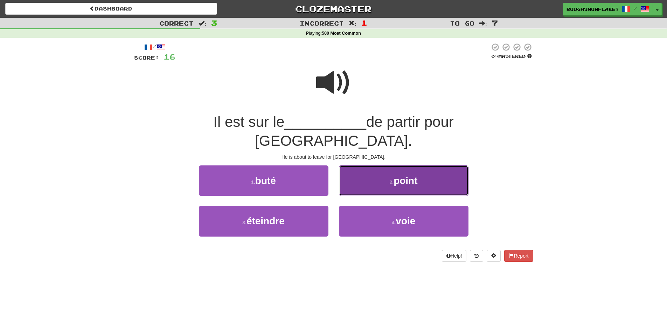
click at [377, 165] on button "2 . point" at bounding box center [404, 180] width 130 height 30
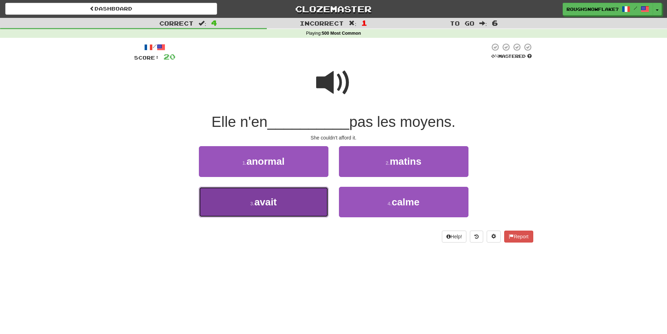
click at [309, 200] on button "3 . avait" at bounding box center [264, 202] width 130 height 30
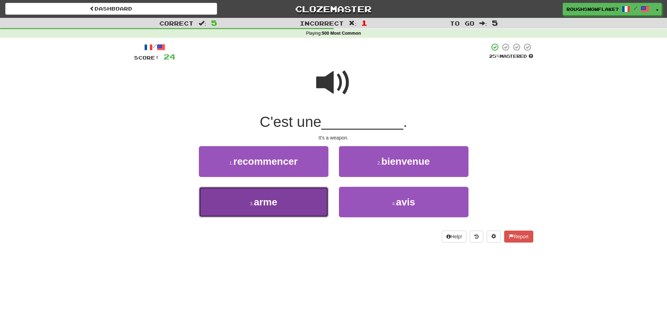
click at [285, 207] on button "3 . arme" at bounding box center [264, 202] width 130 height 30
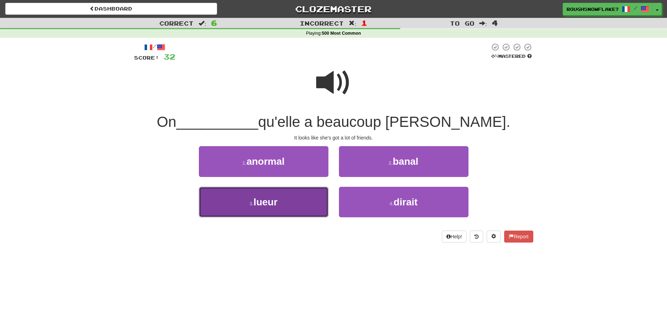
click at [288, 208] on button "3 . lueur" at bounding box center [264, 202] width 130 height 30
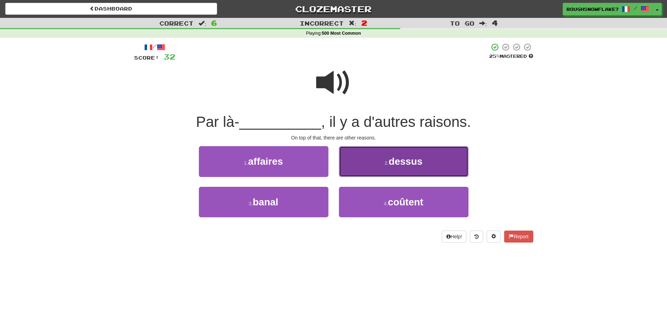
click at [389, 164] on small "2 ." at bounding box center [386, 163] width 4 height 6
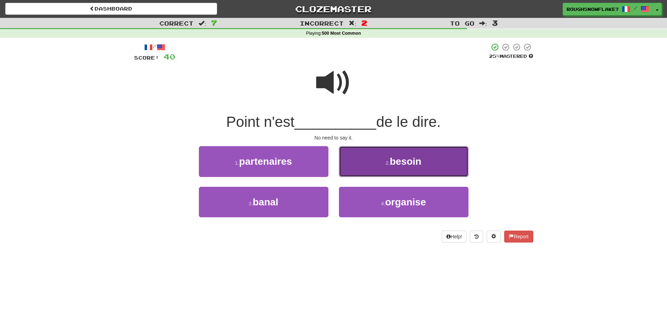
click at [385, 166] on button "2 . besoin" at bounding box center [404, 161] width 130 height 30
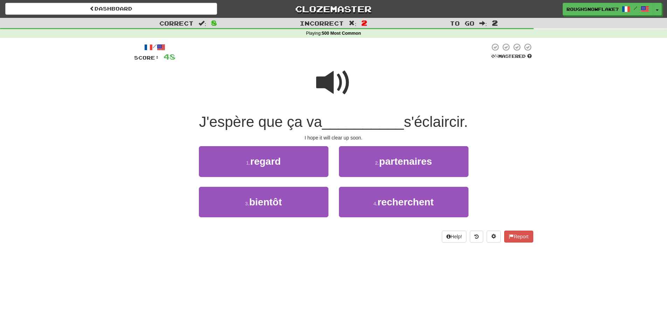
click at [331, 76] on span at bounding box center [333, 82] width 35 height 35
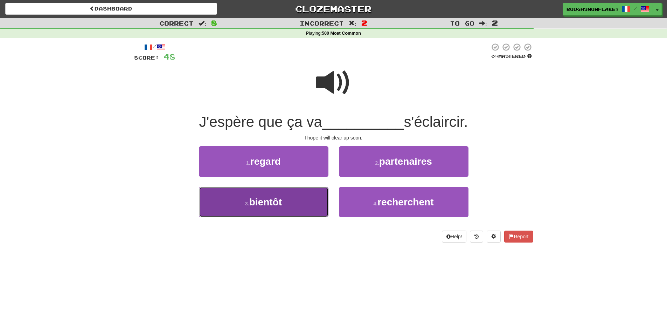
click at [301, 209] on button "3 . bientôt" at bounding box center [264, 202] width 130 height 30
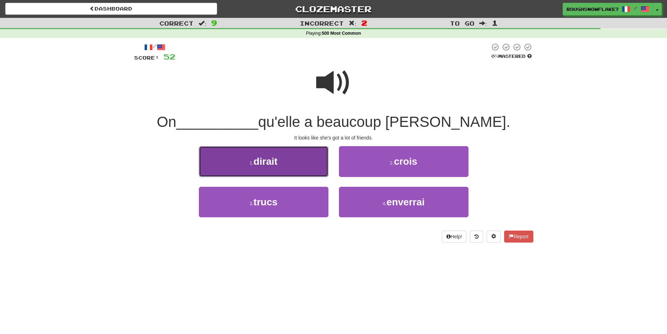
click at [279, 166] on button "1 . dirait" at bounding box center [264, 161] width 130 height 30
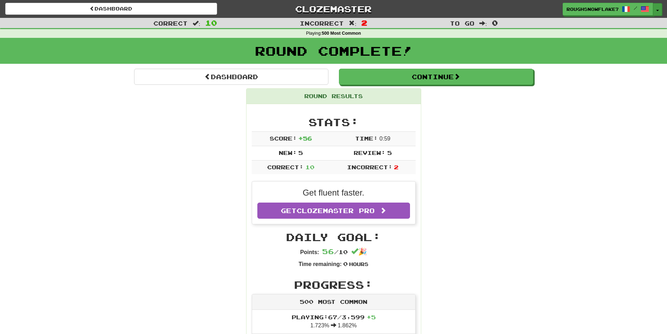
click at [657, 10] on span "button" at bounding box center [657, 10] width 3 height 1
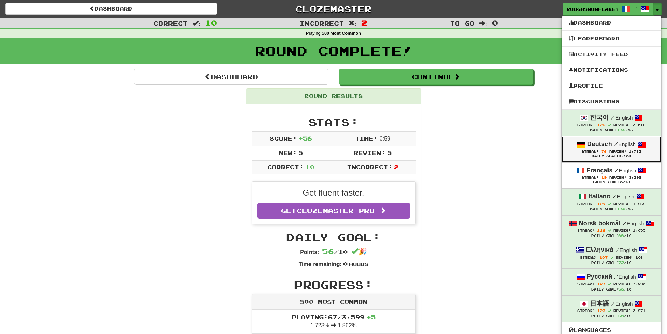
click at [623, 155] on div "Daily Goal: 0 /100" at bounding box center [612, 156] width 86 height 5
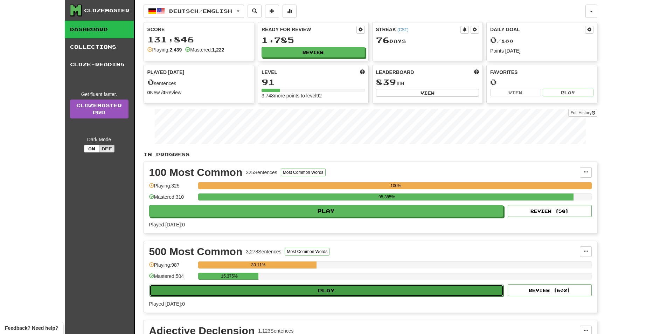
click at [333, 284] on button "Play" at bounding box center [326, 290] width 354 height 12
select select "**"
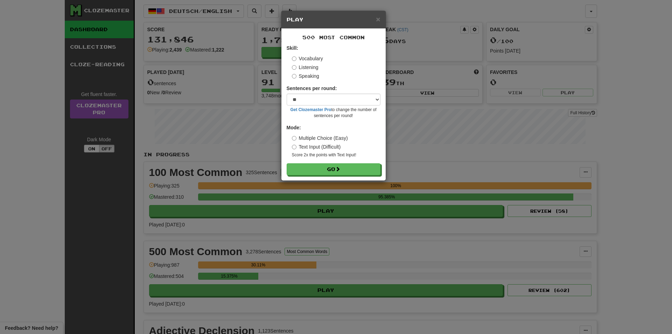
click at [304, 69] on label "Listening" at bounding box center [305, 67] width 27 height 7
click at [287, 163] on button "Go" at bounding box center [334, 169] width 94 height 12
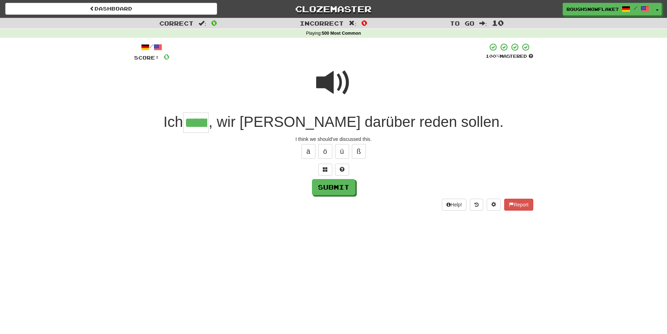
type input "*****"
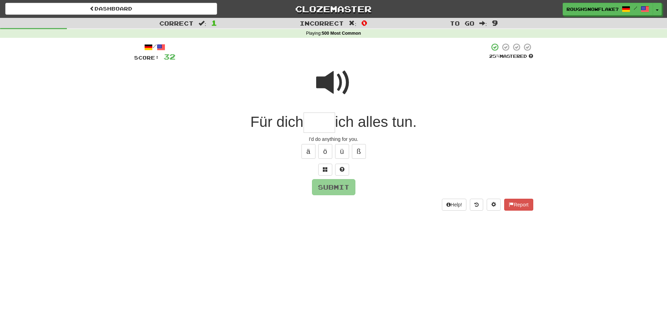
click at [321, 84] on span at bounding box center [333, 82] width 35 height 35
click at [322, 126] on input "text" at bounding box center [320, 122] width 32 height 21
click at [324, 177] on div "/ Score: 32 25 % Mastered Für dich ich alles tun. I'd do anything for you. ä ö …" at bounding box center [333, 127] width 399 height 168
click at [324, 171] on span at bounding box center [325, 169] width 5 height 5
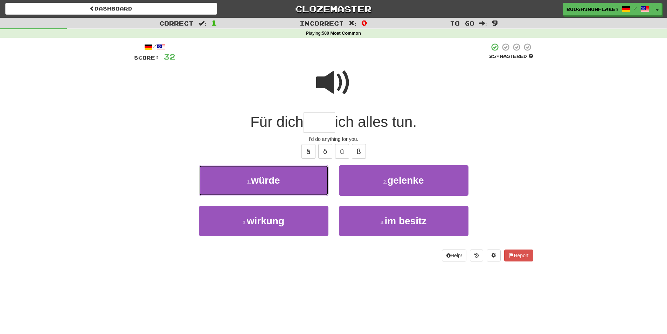
click at [324, 171] on button "1 . würde" at bounding box center [264, 180] width 130 height 30
type input "*****"
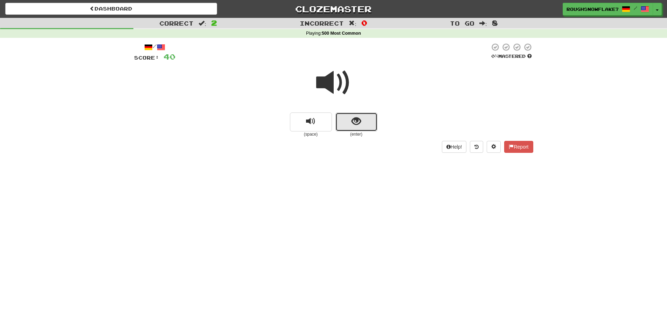
click at [364, 126] on button "show sentence" at bounding box center [356, 121] width 42 height 19
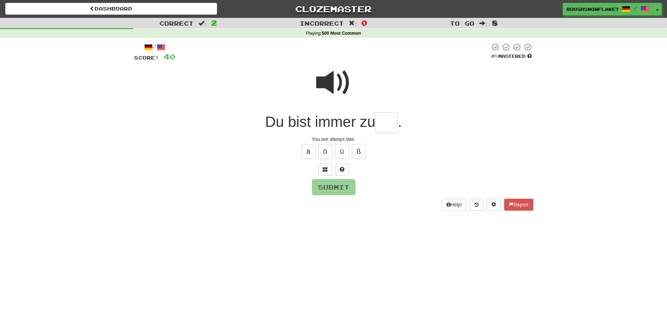
click at [323, 81] on span at bounding box center [333, 82] width 35 height 35
click at [383, 124] on input "text" at bounding box center [386, 122] width 22 height 21
click at [305, 154] on button "ä" at bounding box center [308, 151] width 14 height 15
type input "****"
click at [341, 84] on span at bounding box center [333, 82] width 35 height 35
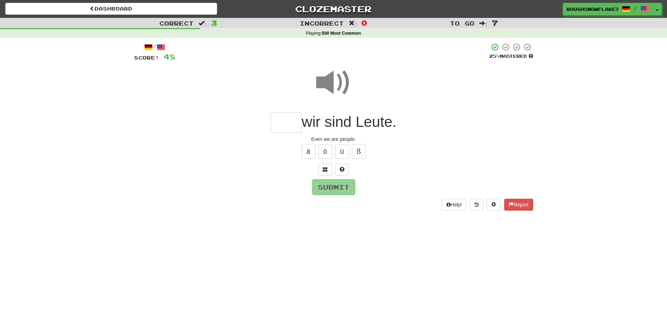
click at [287, 125] on input "text" at bounding box center [286, 122] width 31 height 21
type input "*****"
type input "*"
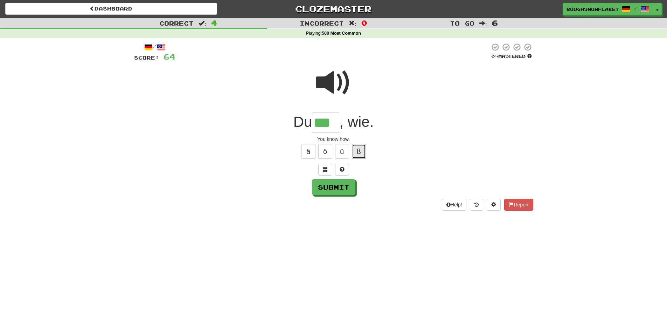
click at [363, 153] on button "ß" at bounding box center [359, 151] width 14 height 15
type input "*****"
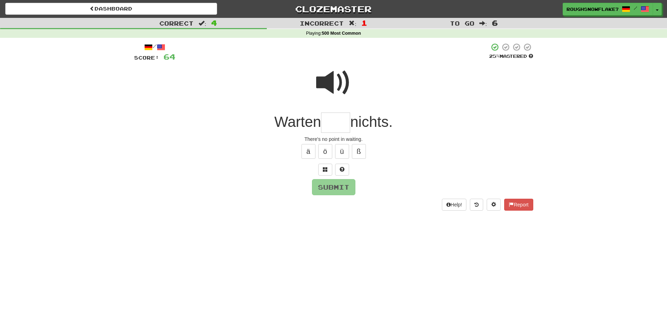
click at [340, 81] on span at bounding box center [333, 82] width 35 height 35
click at [338, 118] on input "text" at bounding box center [335, 122] width 29 height 21
type input "******"
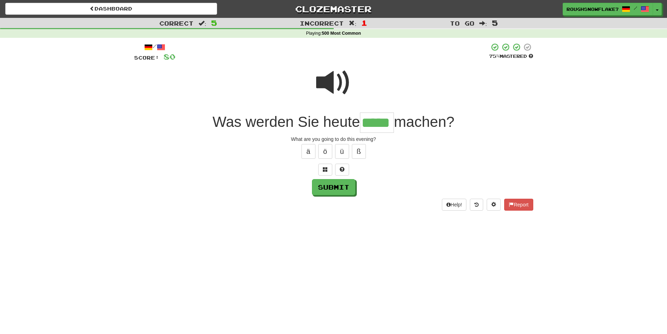
type input "*****"
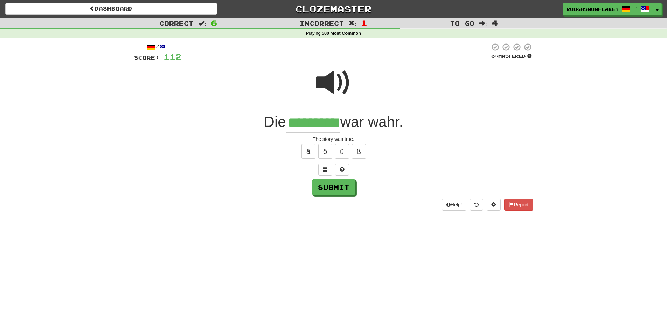
type input "**********"
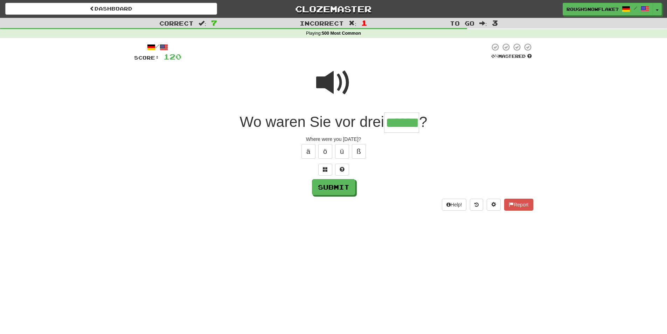
type input "******"
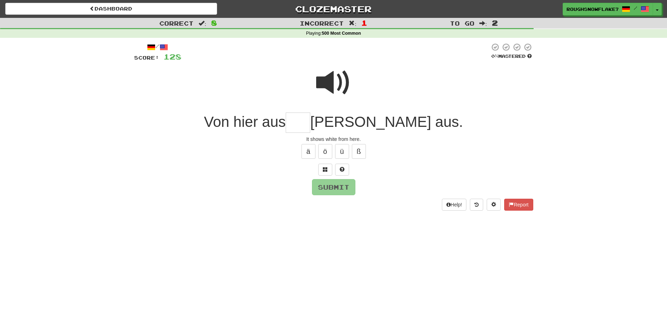
click at [331, 79] on span at bounding box center [333, 82] width 35 height 35
click at [310, 130] on input "text" at bounding box center [298, 122] width 25 height 21
click at [325, 169] on span at bounding box center [325, 169] width 5 height 5
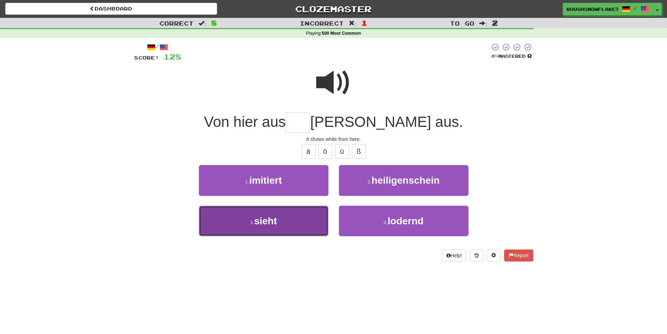
click at [293, 211] on button "3 . sieht" at bounding box center [264, 220] width 130 height 30
type input "*****"
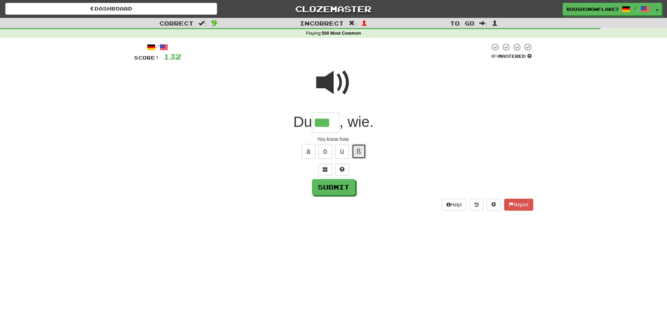
click at [363, 149] on button "ß" at bounding box center [359, 151] width 14 height 15
type input "*****"
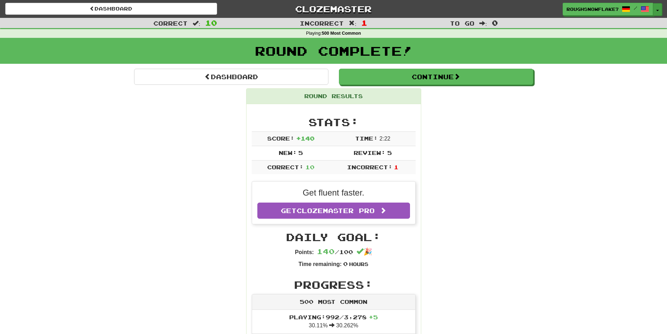
click at [660, 11] on button "Toggle Dropdown" at bounding box center [657, 9] width 9 height 13
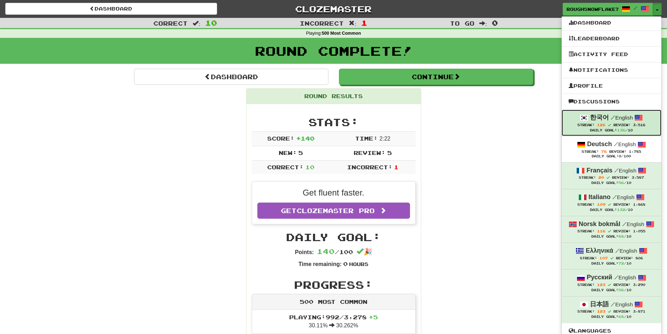
click at [609, 120] on strong "한국어" at bounding box center [599, 117] width 19 height 7
